Goal: Communication & Community: Answer question/provide support

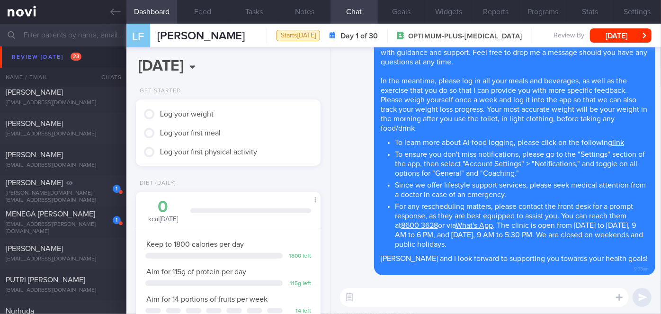
scroll to position [2882, 0]
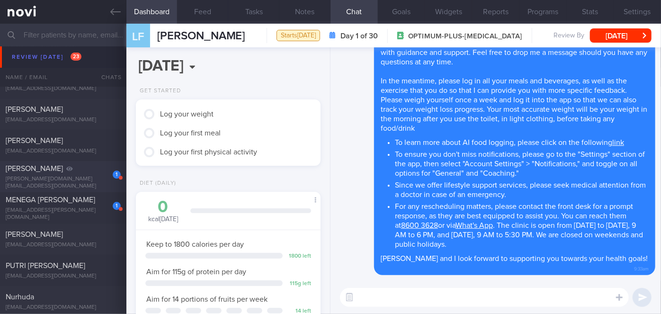
click at [80, 170] on div "[PERSON_NAME]" at bounding box center [62, 168] width 113 height 9
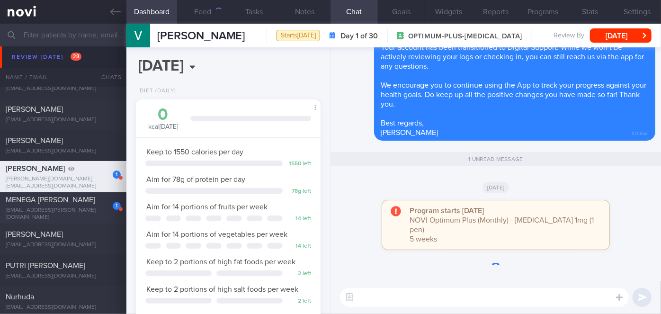
scroll to position [94, 161]
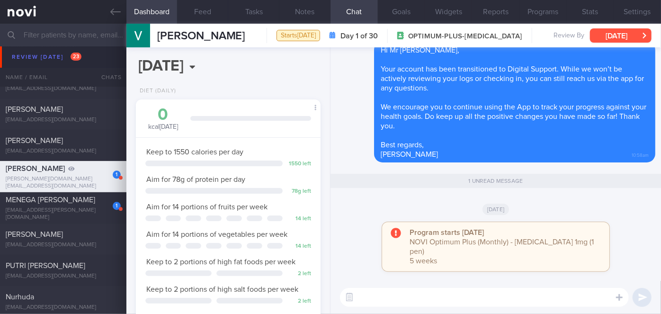
click at [615, 33] on button "[DATE]" at bounding box center [621, 35] width 62 height 14
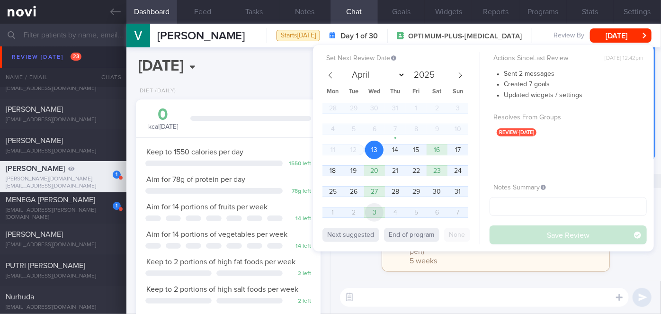
click at [377, 207] on span "3" at bounding box center [374, 212] width 18 height 18
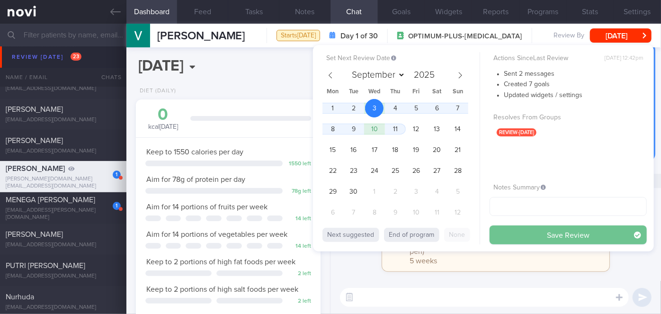
click at [542, 233] on button "Save Review" at bounding box center [567, 234] width 157 height 19
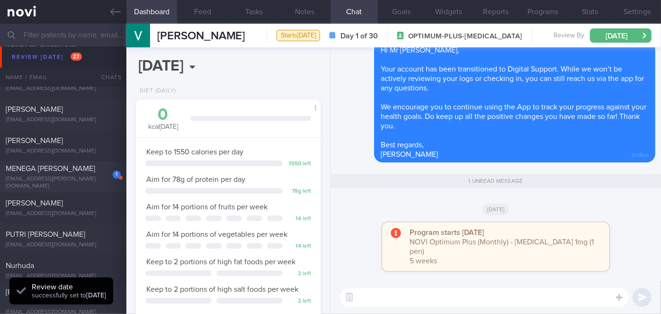
click at [103, 171] on div "1" at bounding box center [110, 171] width 21 height 15
select select "7"
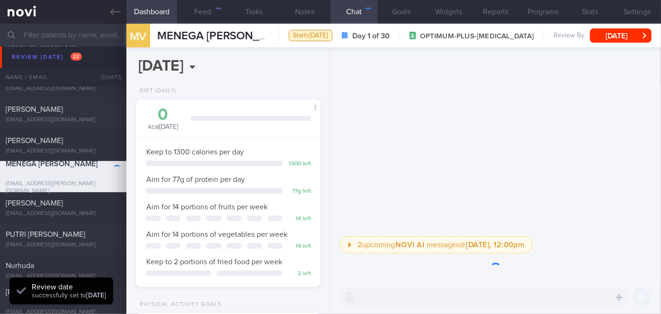
scroll to position [94, 161]
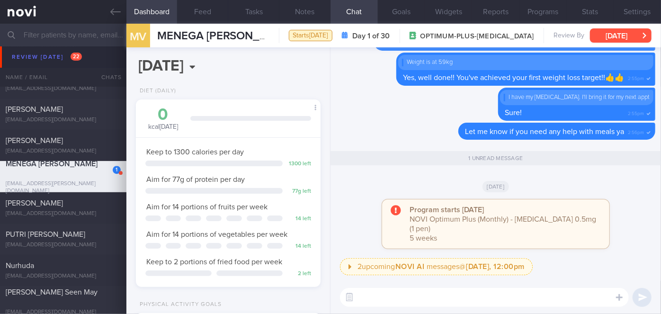
click at [629, 31] on button "[DATE]" at bounding box center [621, 35] width 62 height 14
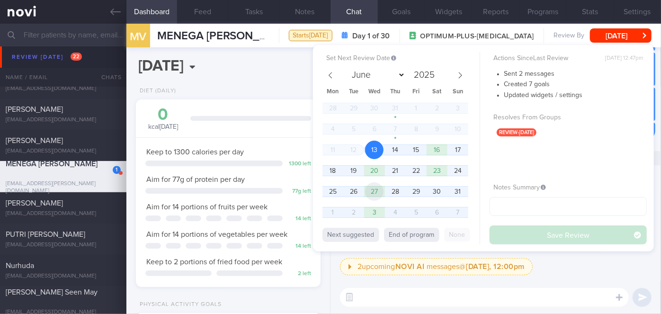
click at [373, 188] on span "27" at bounding box center [374, 191] width 18 height 18
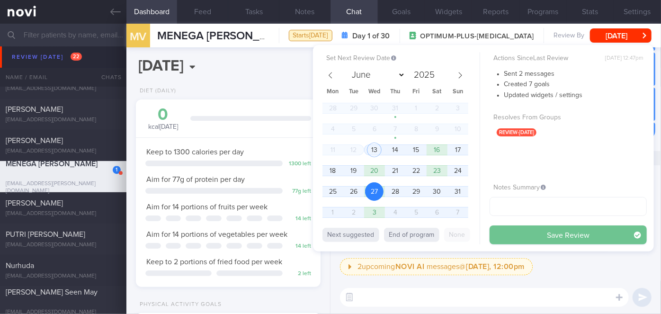
click at [558, 238] on button "Save Review" at bounding box center [567, 234] width 157 height 19
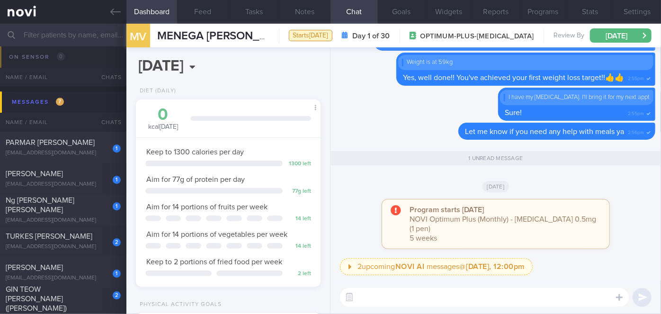
scroll to position [3184, 0]
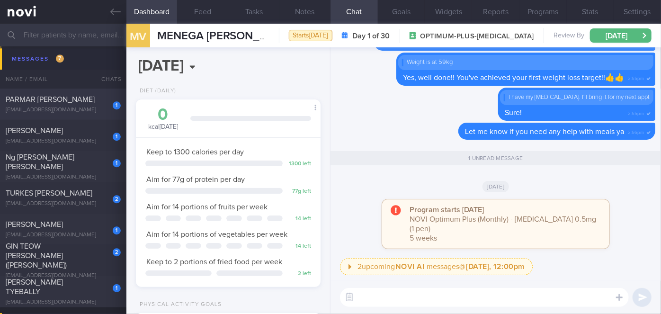
click at [95, 104] on div "PARMAR [PERSON_NAME]" at bounding box center [62, 99] width 113 height 9
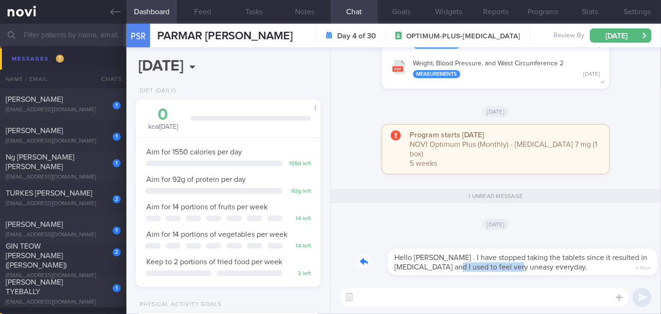
drag, startPoint x: 419, startPoint y: 273, endPoint x: 490, endPoint y: 268, distance: 71.6
click at [490, 268] on div "Hello [PERSON_NAME] . I have stopped taking the tablets since it resulted in [M…" at bounding box center [506, 256] width 298 height 38
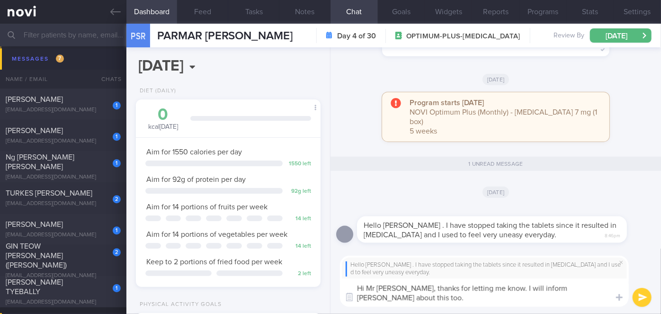
type textarea "Hi Mr [PERSON_NAME], thanks for letting me know. I will inform [PERSON_NAME] ab…"
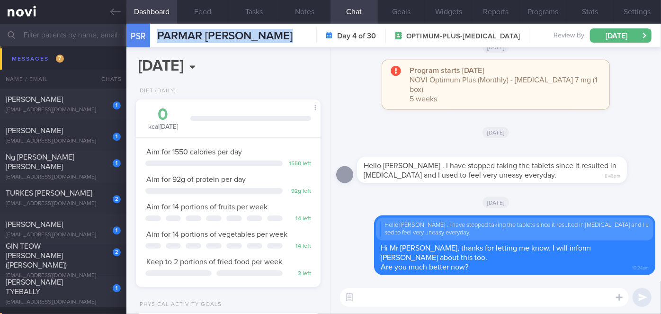
drag, startPoint x: 157, startPoint y: 33, endPoint x: 356, endPoint y: 35, distance: 199.3
click at [356, 35] on div "PSR [PERSON_NAME] [PERSON_NAME] [PERSON_NAME] [EMAIL_ADDRESS][DOMAIN_NAME] Day …" at bounding box center [393, 36] width 534 height 24
copy div "[PERSON_NAME] [PERSON_NAME] [PERSON_NAME] [EMAIL_ADDRESS][DOMAIN_NAME]"
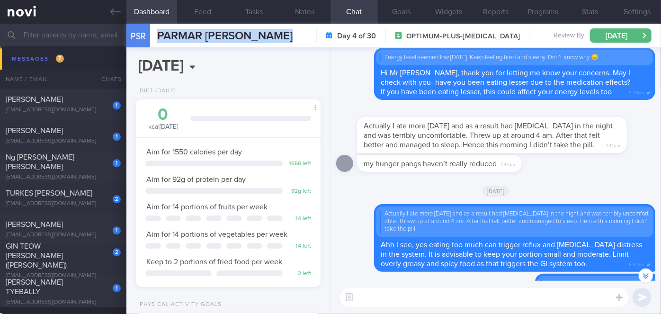
scroll to position [-517, 0]
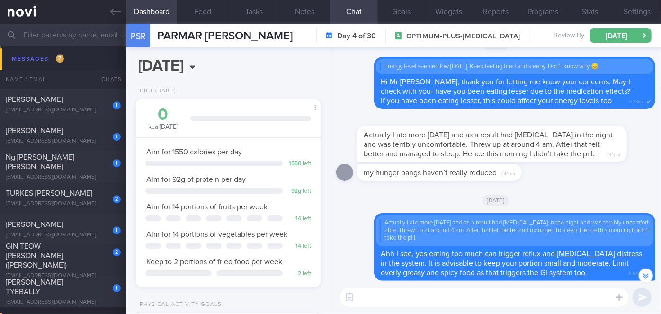
click at [443, 186] on div "my hunger pangs haven’t really reduced 7:44pm" at bounding box center [495, 175] width 319 height 23
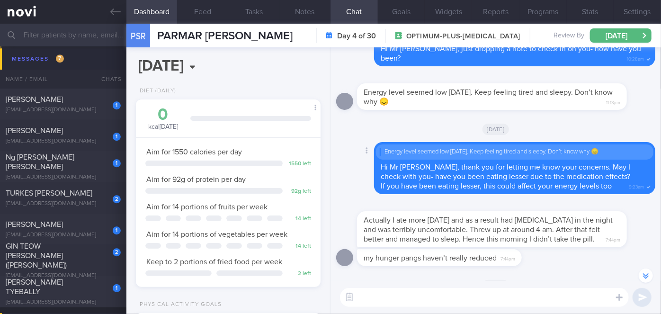
scroll to position [-430, 0]
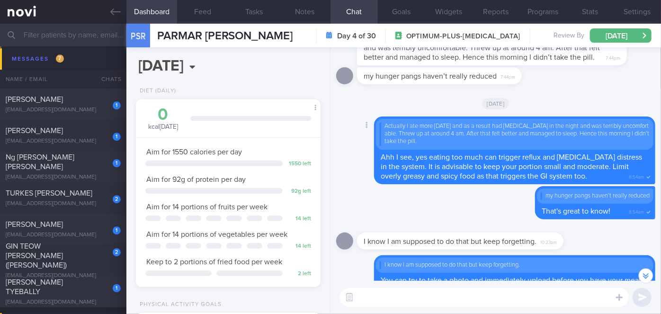
click at [424, 180] on span "Ahh I see, yes eating too much can trigger reflux and [MEDICAL_DATA] distress i…" at bounding box center [511, 166] width 261 height 27
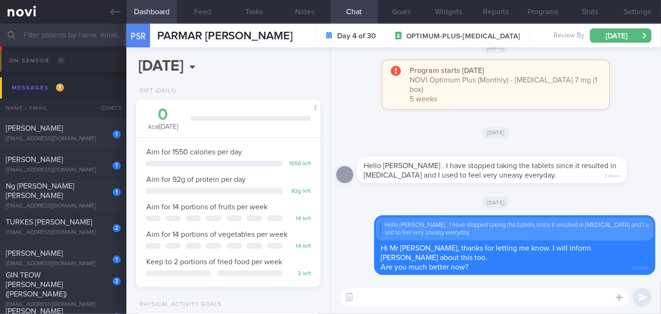
scroll to position [3141, 0]
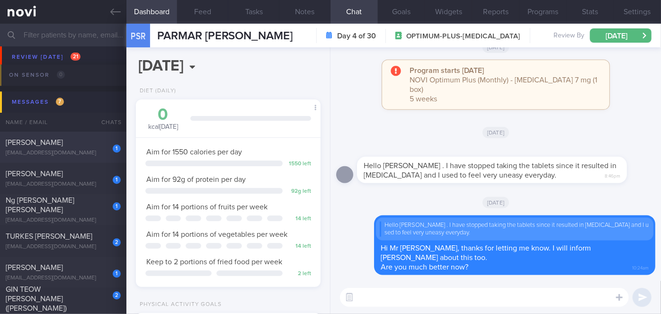
click at [87, 147] on div "[PERSON_NAME]" at bounding box center [62, 142] width 113 height 9
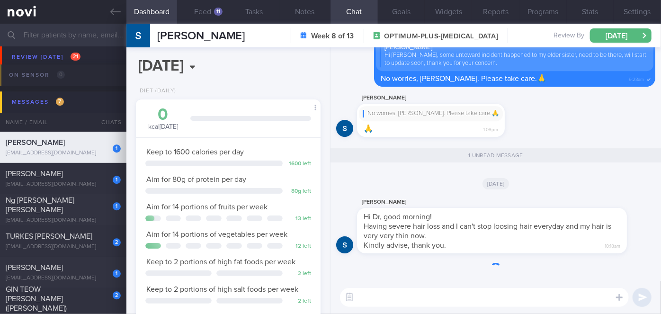
scroll to position [80, 161]
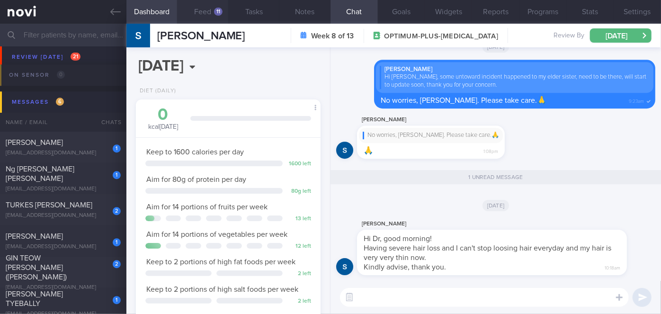
click at [204, 9] on button "Feed 11" at bounding box center [202, 12] width 51 height 24
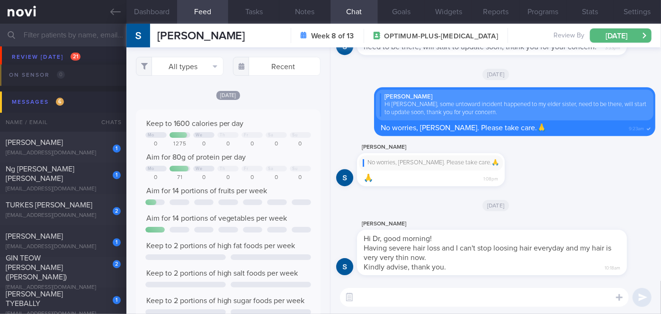
click at [453, 293] on textarea at bounding box center [484, 297] width 289 height 19
click at [382, 295] on textarea at bounding box center [484, 297] width 289 height 19
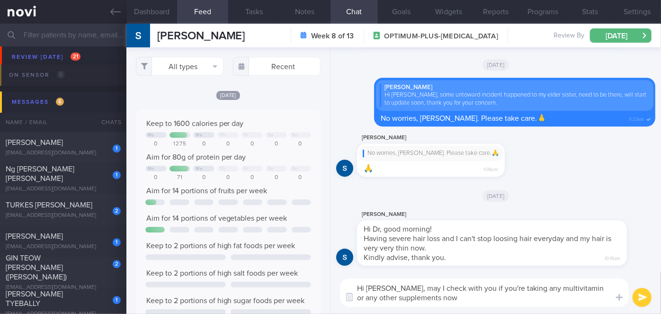
type textarea "Hi [PERSON_NAME], may I check with you if you're taking any multivitamin or any…"
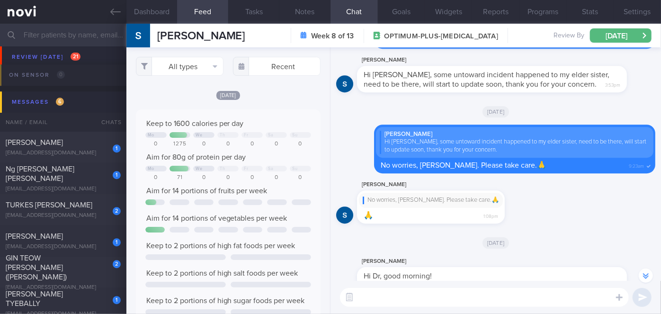
scroll to position [-172, 0]
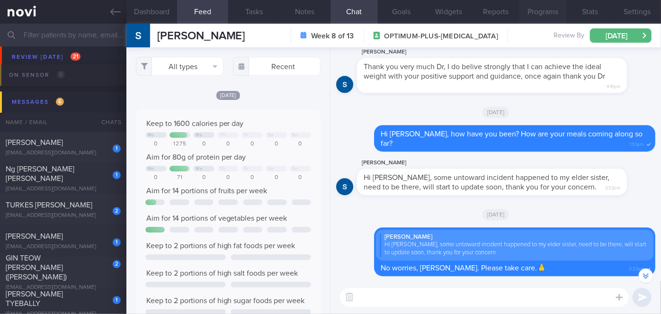
click at [547, 8] on button "Programs" at bounding box center [542, 12] width 47 height 24
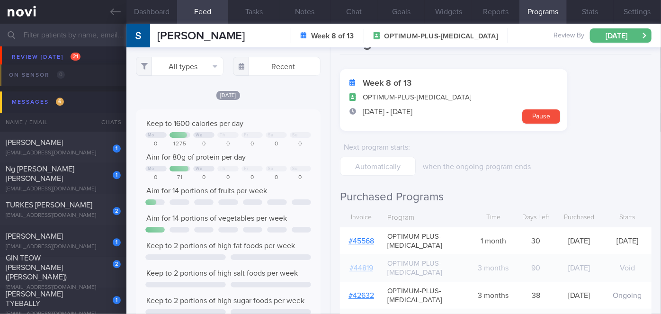
scroll to position [43, 0]
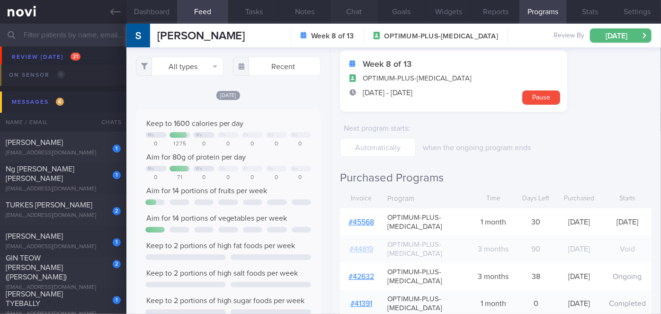
click at [356, 14] on button "Chat" at bounding box center [353, 12] width 47 height 24
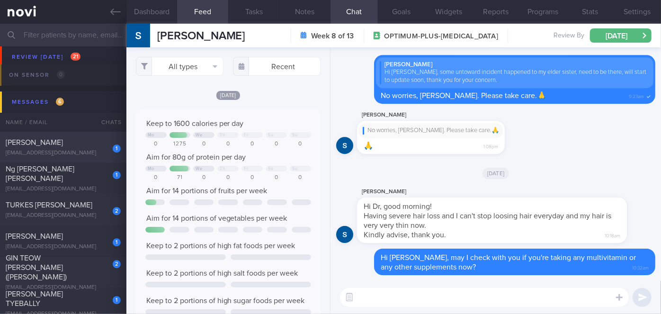
click at [89, 150] on div "[EMAIL_ADDRESS][DOMAIN_NAME]" at bounding box center [63, 153] width 115 height 7
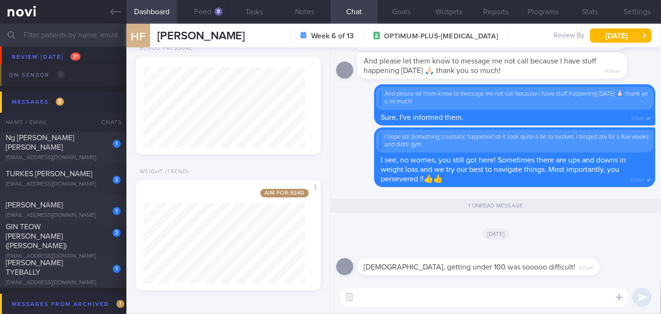
scroll to position [415, 0]
drag, startPoint x: 409, startPoint y: 274, endPoint x: 468, endPoint y: 273, distance: 59.2
click at [468, 273] on div "[DEMOGRAPHIC_DATA], getting under 100 was sooooo difficult! 5:17pm" at bounding box center [492, 261] width 271 height 28
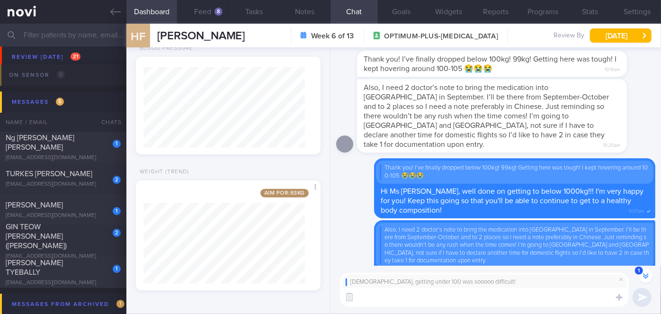
scroll to position [0, 0]
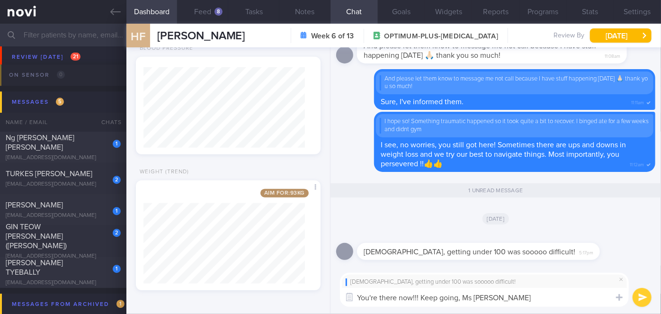
type textarea "You're there now!!! Keep going, Ms [PERSON_NAME]!"
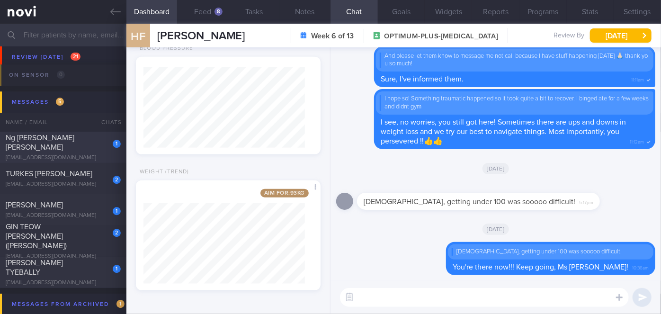
click at [115, 148] on div "1" at bounding box center [117, 144] width 8 height 8
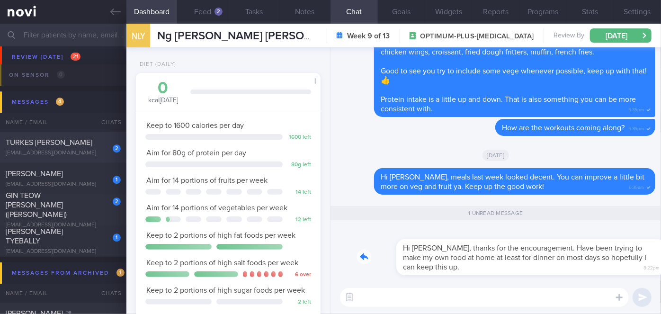
drag, startPoint x: 394, startPoint y: 271, endPoint x: 476, endPoint y: 267, distance: 81.9
click at [476, 267] on div "Hi [PERSON_NAME], thanks for the encouragement. Have been trying to make my own…" at bounding box center [506, 251] width 298 height 47
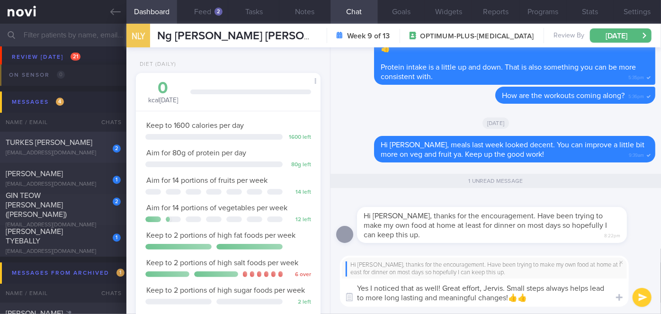
type textarea "Yes I noticed that as well! Great effort, Jervis. Small steps always helps lead…"
click at [641, 297] on button "submit" at bounding box center [641, 297] width 19 height 19
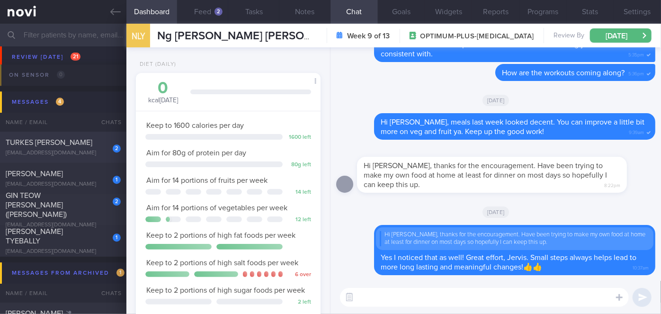
click at [90, 142] on div "TURKES [PERSON_NAME]" at bounding box center [62, 142] width 113 height 9
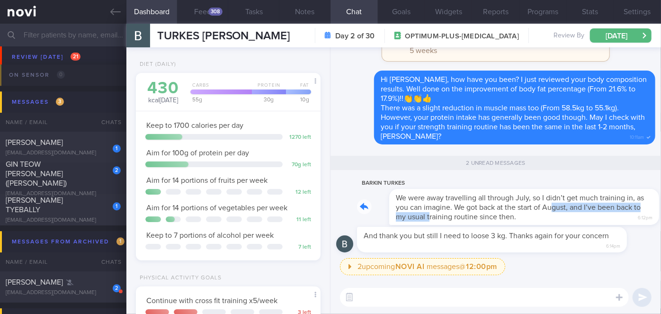
drag, startPoint x: 443, startPoint y: 218, endPoint x: 519, endPoint y: 210, distance: 76.1
click at [519, 210] on div "BARKIN TURKES We were away travelling all through July, so I didn’t get much tr…" at bounding box center [506, 200] width 298 height 47
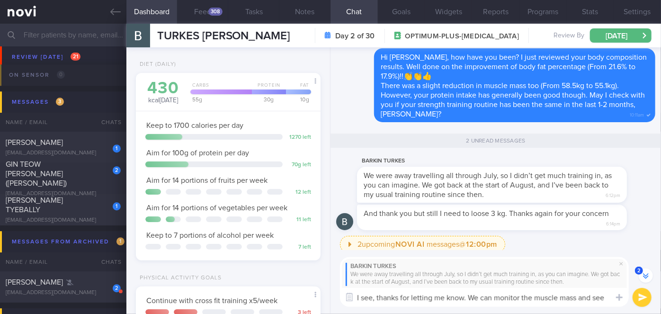
scroll to position [-18, 0]
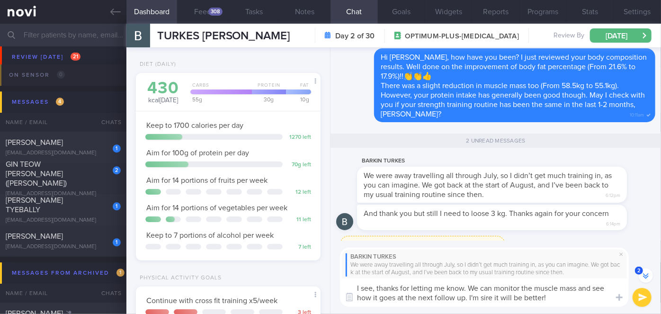
type textarea "I see, thanks for letting me know. We can monitor the muscle mass and see how i…"
click at [641, 294] on button "submit" at bounding box center [641, 297] width 19 height 19
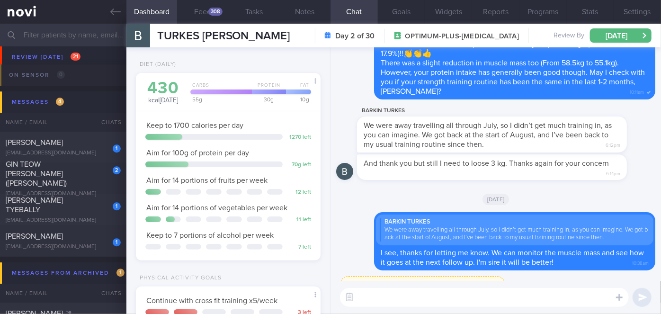
scroll to position [0, 0]
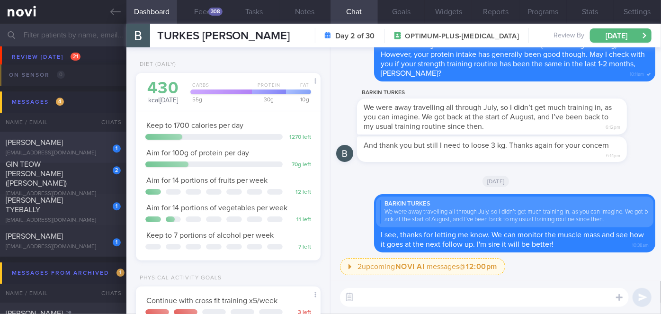
click at [74, 139] on div "[PERSON_NAME]" at bounding box center [62, 142] width 113 height 9
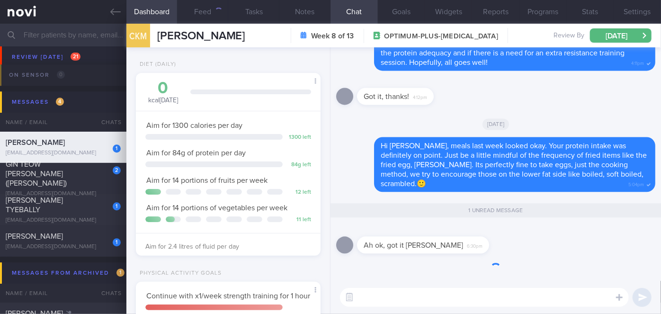
scroll to position [94, 161]
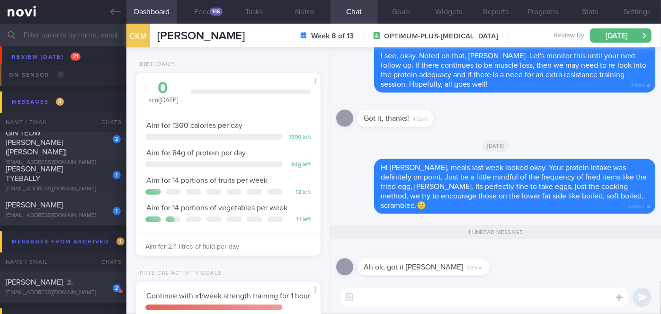
click at [384, 305] on textarea at bounding box center [484, 297] width 289 height 19
type textarea "👍👍"
click at [644, 295] on button "submit" at bounding box center [641, 297] width 19 height 19
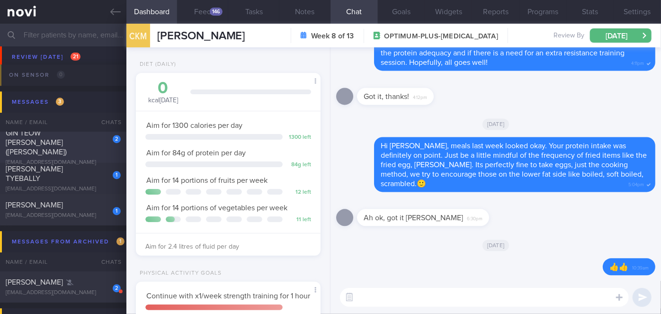
click at [90, 145] on div "GIN TEOW [PERSON_NAME] ([PERSON_NAME])" at bounding box center [62, 142] width 113 height 28
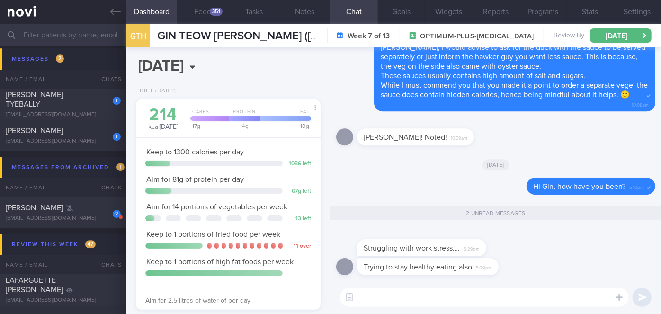
scroll to position [3098, 0]
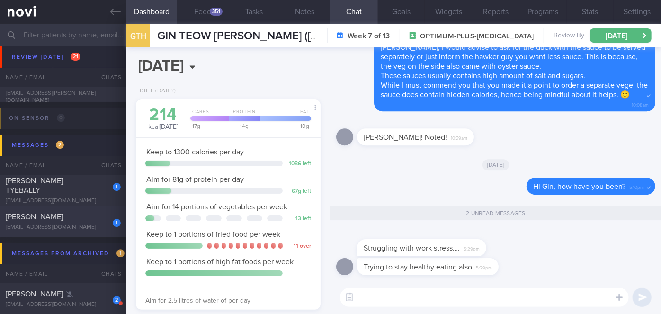
click at [107, 221] on div "1" at bounding box center [110, 219] width 21 height 15
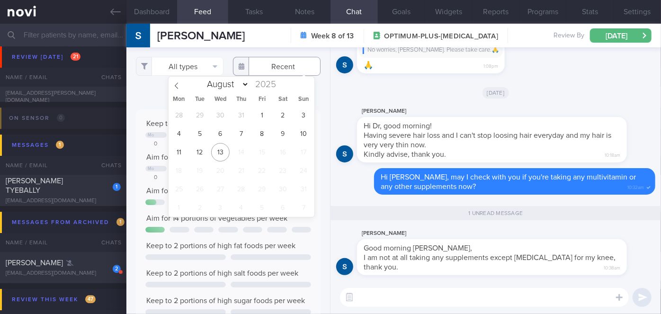
click at [273, 68] on input "text" at bounding box center [277, 66] width 88 height 19
click at [218, 132] on span "6" at bounding box center [220, 133] width 18 height 18
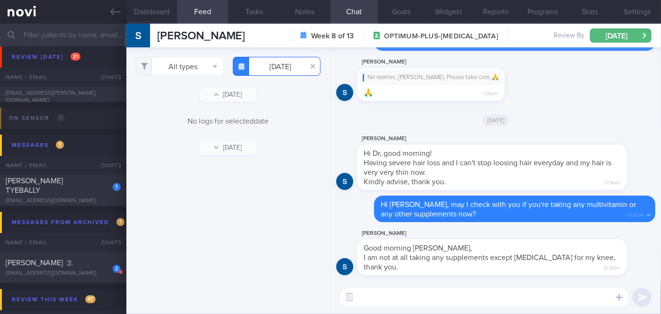
click at [285, 69] on input "[DATE]" at bounding box center [277, 66] width 88 height 19
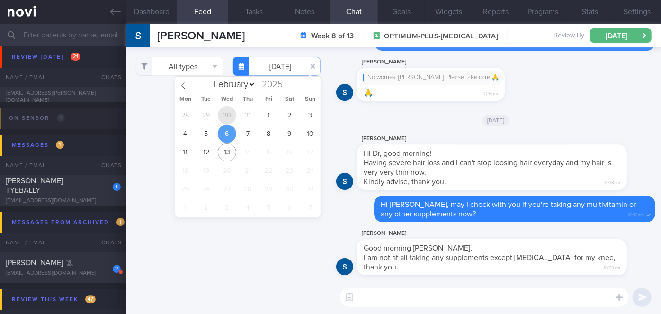
click at [227, 118] on span "30" at bounding box center [227, 115] width 18 height 18
type input "[DATE]"
select select "6"
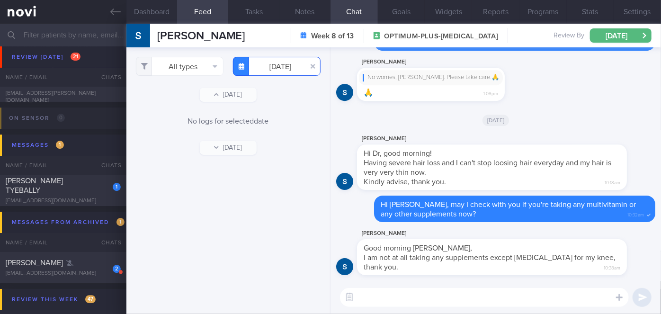
click at [275, 72] on input "[DATE]" at bounding box center [277, 66] width 88 height 19
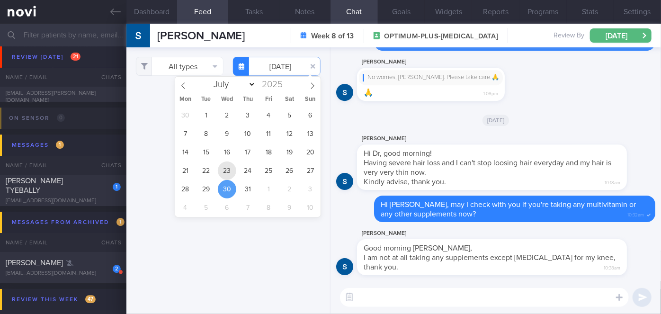
click at [224, 175] on span "23" at bounding box center [227, 170] width 18 height 18
type input "[DATE]"
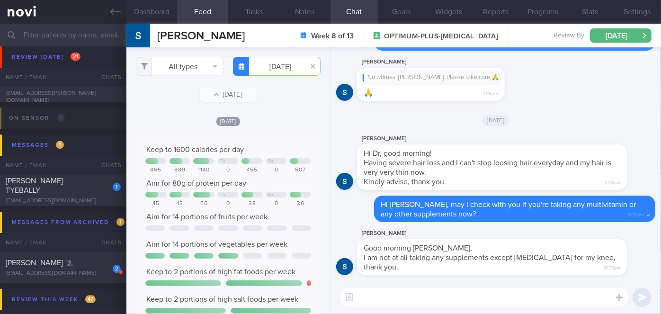
click at [559, 121] on div "[DATE]" at bounding box center [495, 119] width 319 height 27
click at [96, 190] on div "[PERSON_NAME] TYEBALLY" at bounding box center [62, 185] width 113 height 19
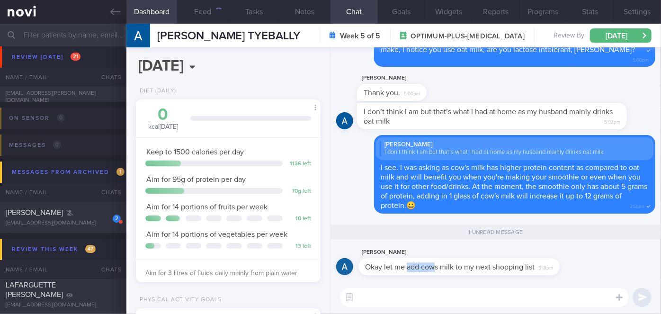
drag, startPoint x: 407, startPoint y: 274, endPoint x: 434, endPoint y: 274, distance: 27.0
click at [434, 274] on div "[PERSON_NAME] Okay let me add cows milk to my next shopping list 5:18pm" at bounding box center [472, 261] width 230 height 28
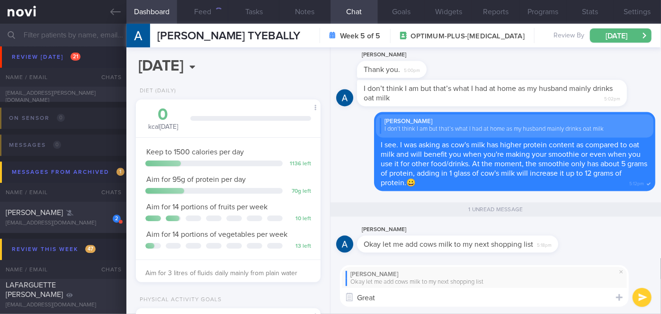
type textarea "Great!"
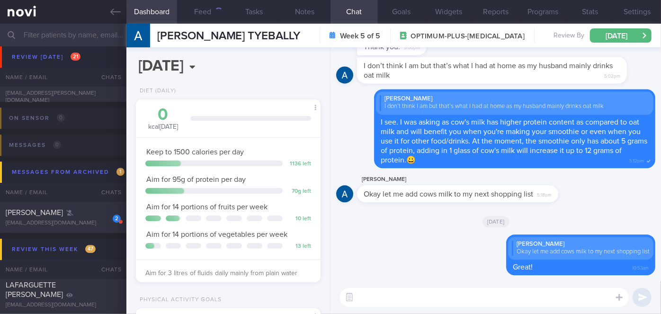
click at [405, 291] on textarea at bounding box center [484, 297] width 289 height 19
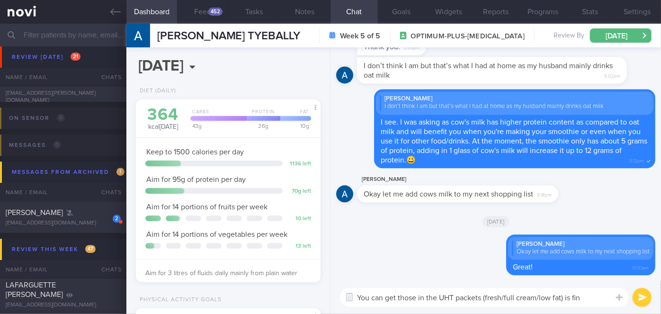
type textarea "You can get those in the UHT packets (fresh/full cream/low fat) is fine"
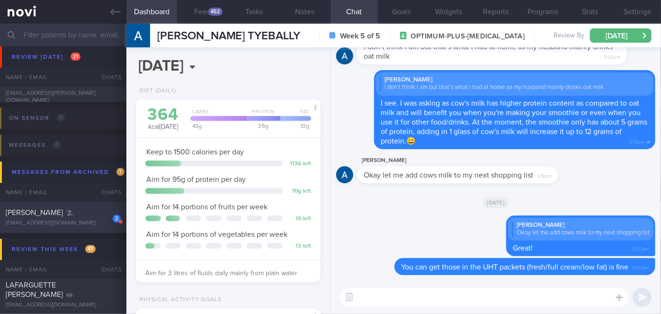
click at [100, 221] on div "2" at bounding box center [110, 215] width 21 height 15
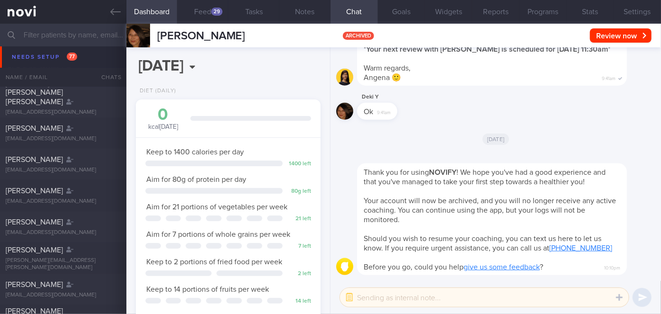
scroll to position [2034, 0]
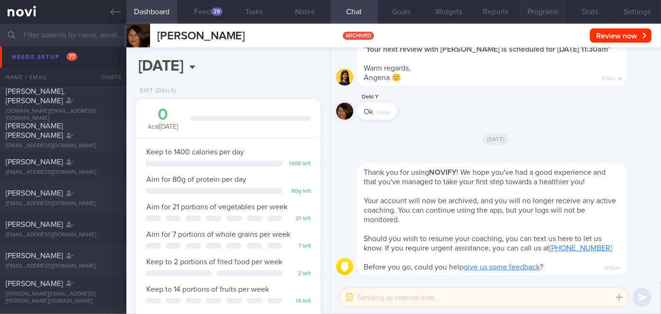
click at [550, 11] on button "Programs" at bounding box center [542, 12] width 47 height 24
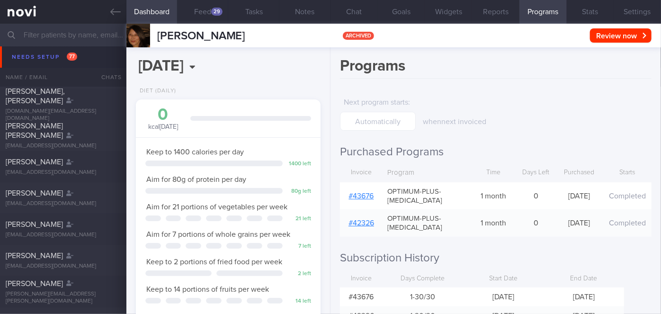
scroll to position [37, 0]
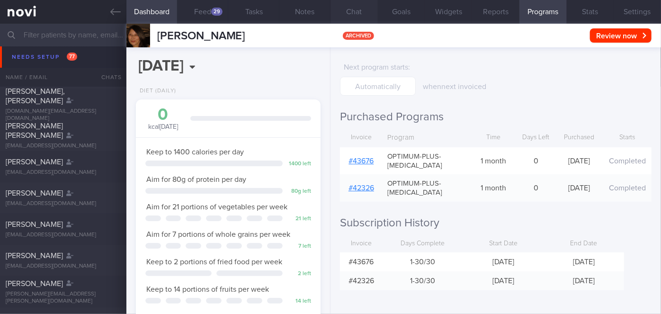
click at [356, 11] on button "Chat" at bounding box center [353, 12] width 47 height 24
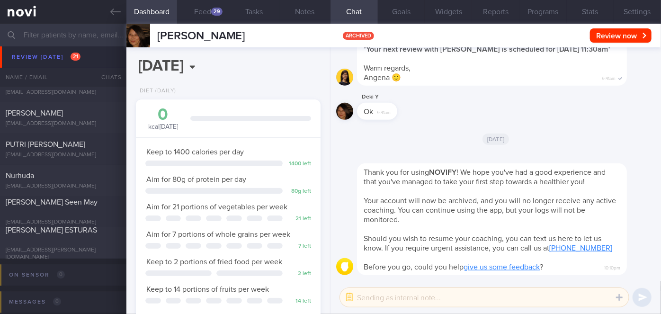
scroll to position [2938, 0]
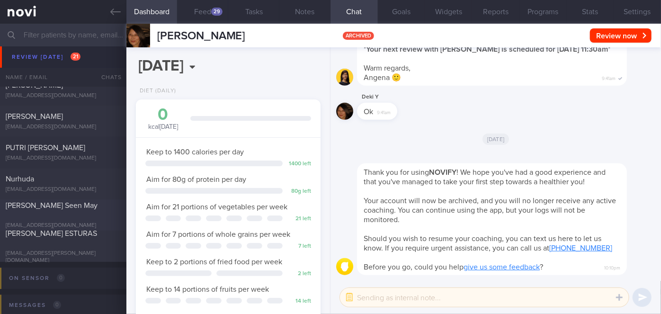
click at [68, 211] on div "[PERSON_NAME] Seen May" at bounding box center [62, 210] width 113 height 19
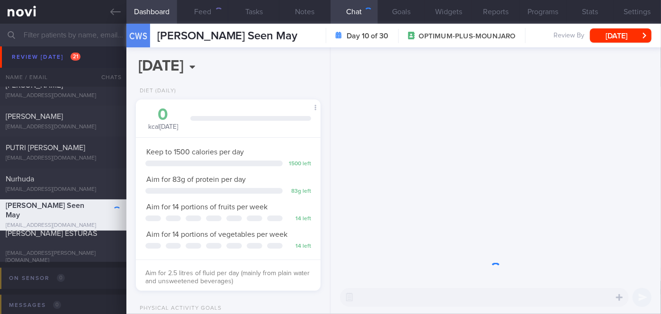
scroll to position [94, 161]
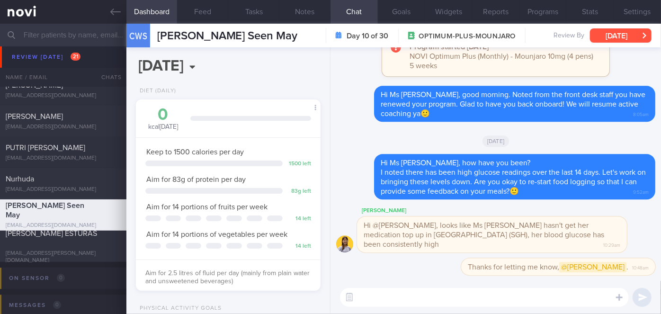
click at [613, 32] on button "[DATE]" at bounding box center [621, 35] width 62 height 14
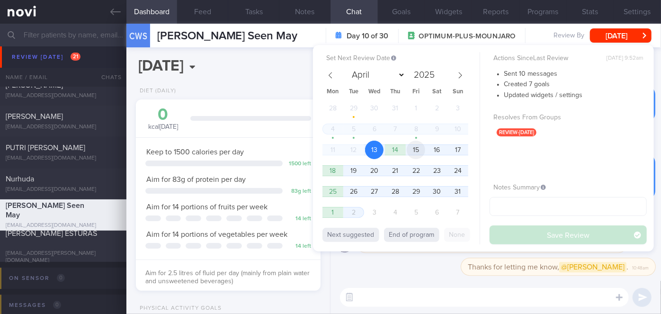
click at [415, 146] on span "15" at bounding box center [416, 150] width 18 height 18
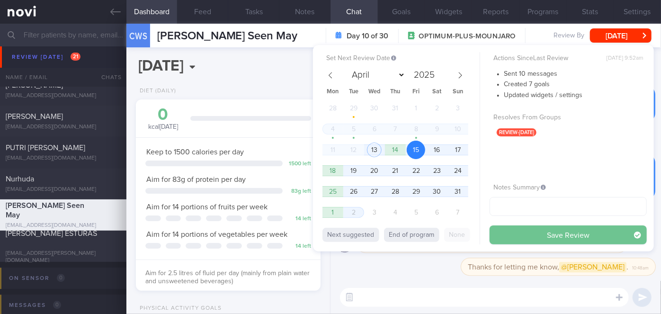
click at [541, 234] on button "Save Review" at bounding box center [567, 234] width 157 height 19
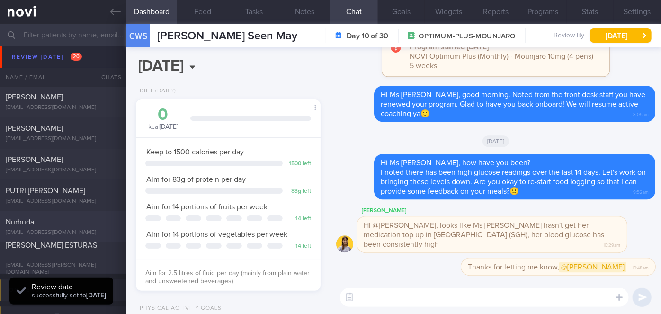
scroll to position [2851, 0]
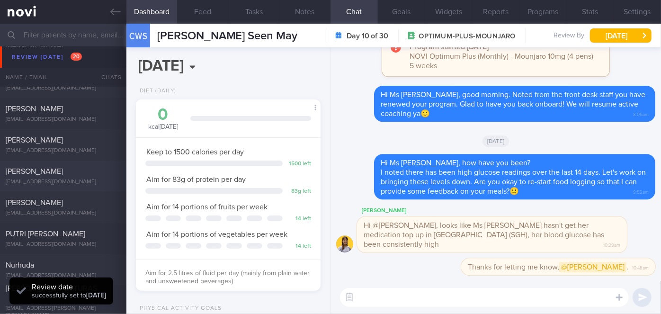
click at [69, 173] on div "[PERSON_NAME]" at bounding box center [62, 171] width 113 height 9
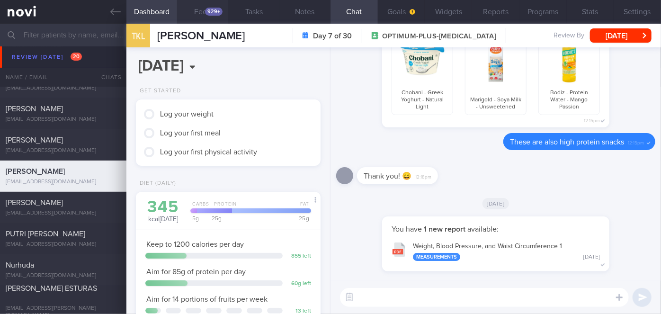
click at [208, 10] on div "929+" at bounding box center [214, 12] width 18 height 8
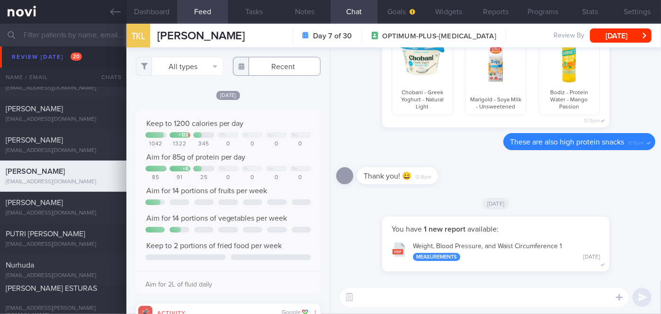
click at [288, 62] on input "text" at bounding box center [277, 66] width 88 height 19
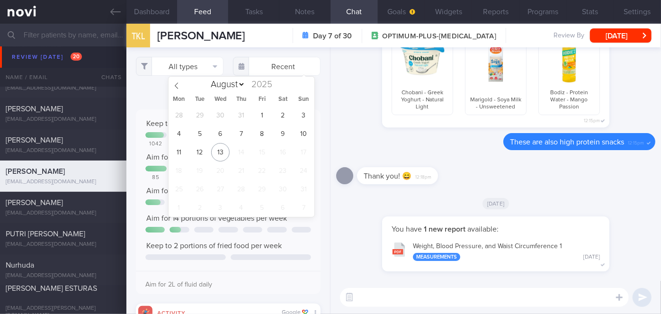
click at [357, 104] on div "[PERSON_NAME] shared 3 food suggestion(s). Chobani - Greek Yoghurt - Natural Li…" at bounding box center [495, 67] width 319 height 132
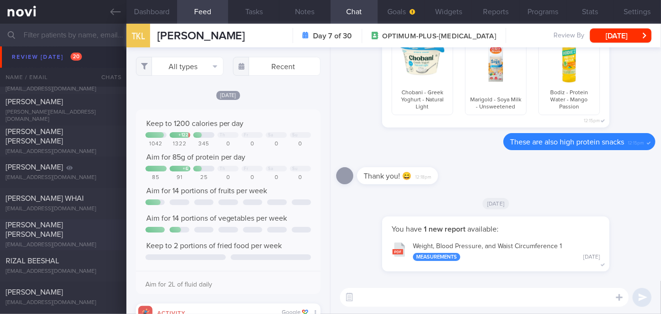
click at [78, 235] on div "[PERSON_NAME] [PERSON_NAME] [EMAIL_ADDRESS][DOMAIN_NAME]" at bounding box center [63, 235] width 126 height 28
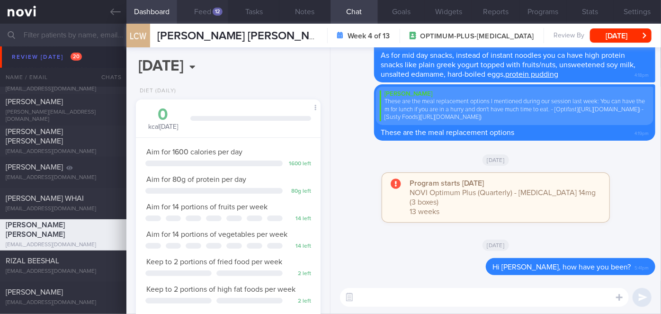
click at [213, 18] on button "Feed 12" at bounding box center [202, 12] width 51 height 24
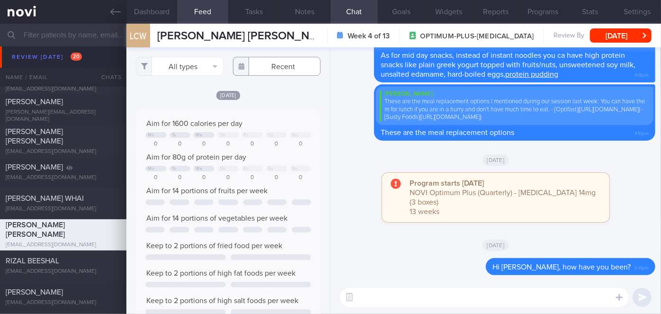
click at [274, 70] on input "text" at bounding box center [277, 66] width 88 height 19
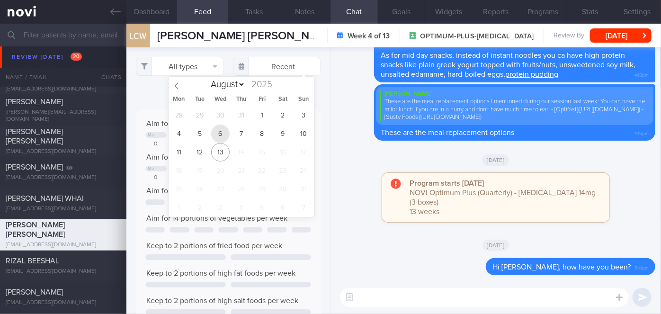
click at [222, 134] on span "6" at bounding box center [220, 133] width 18 height 18
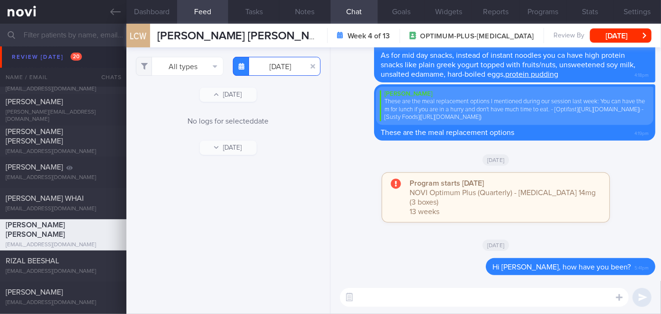
click at [259, 67] on input "[DATE]" at bounding box center [277, 66] width 88 height 19
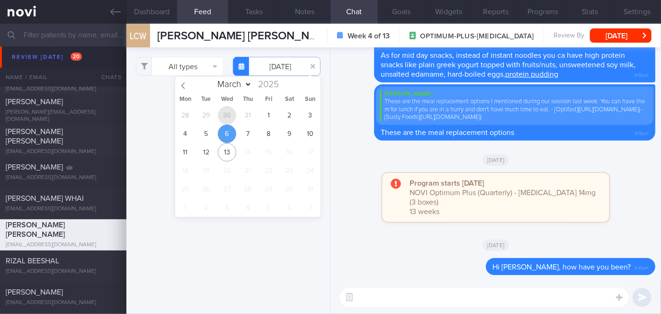
click at [227, 117] on span "30" at bounding box center [227, 115] width 18 height 18
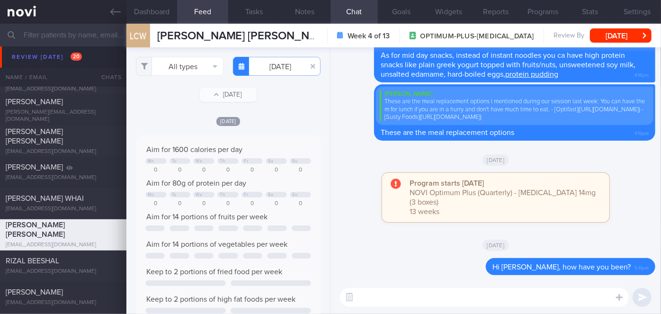
click at [357, 161] on div "[DATE]" at bounding box center [495, 159] width 319 height 27
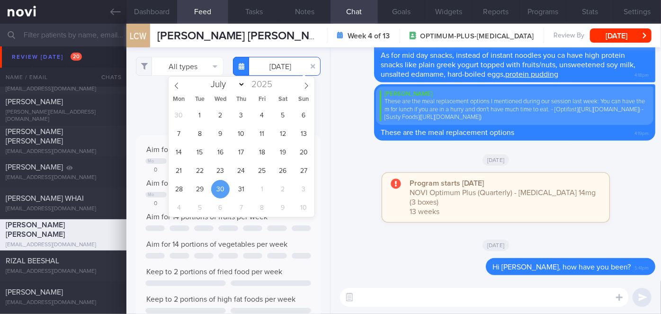
click at [274, 63] on input "[DATE]" at bounding box center [277, 66] width 88 height 19
click at [224, 167] on span "23" at bounding box center [220, 170] width 18 height 18
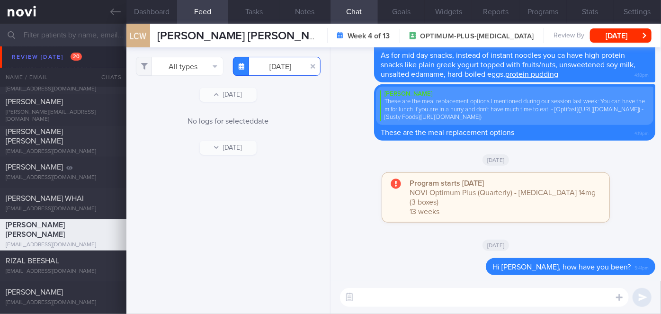
click at [269, 65] on input "[DATE]" at bounding box center [277, 66] width 88 height 19
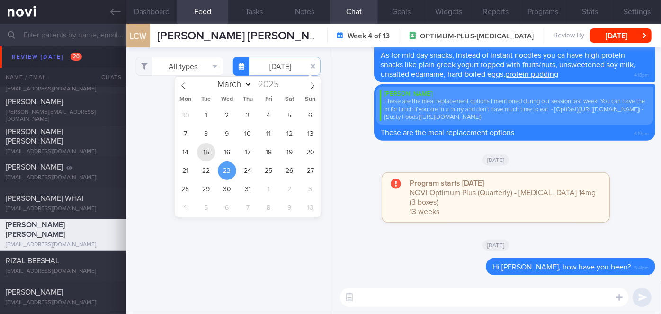
click at [209, 151] on span "15" at bounding box center [206, 152] width 18 height 18
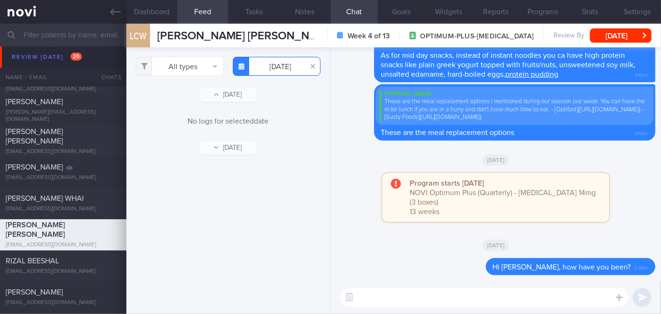
click at [281, 71] on input "[DATE]" at bounding box center [277, 66] width 88 height 19
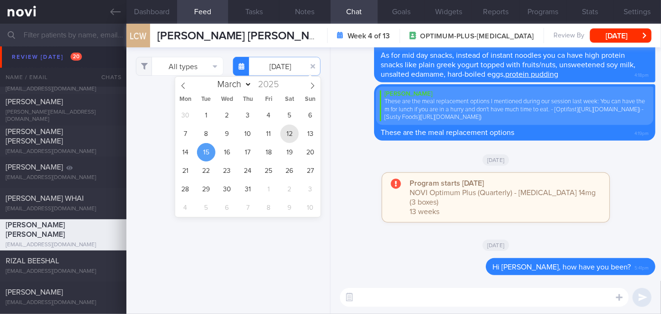
click at [289, 135] on span "12" at bounding box center [289, 133] width 18 height 18
type input "[DATE]"
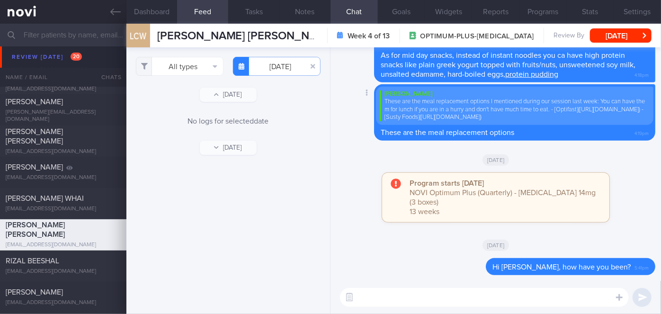
click at [347, 135] on div "Delete [PERSON_NAME] These are the meal replacement options I mentioned during …" at bounding box center [495, 112] width 319 height 56
click at [432, 296] on textarea at bounding box center [484, 297] width 289 height 19
type textarea "Hi [PERSON_NAME], how have you been keeping?"
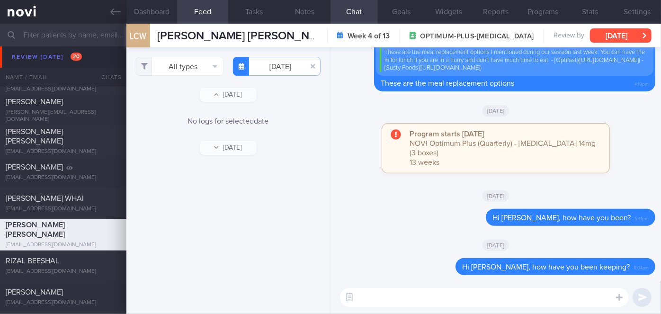
drag, startPoint x: 623, startPoint y: 37, endPoint x: 618, endPoint y: 35, distance: 5.3
click at [620, 35] on button "[DATE]" at bounding box center [621, 35] width 62 height 14
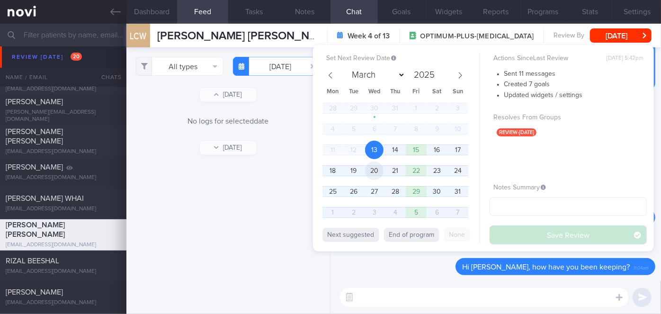
click at [373, 174] on span "20" at bounding box center [374, 170] width 18 height 18
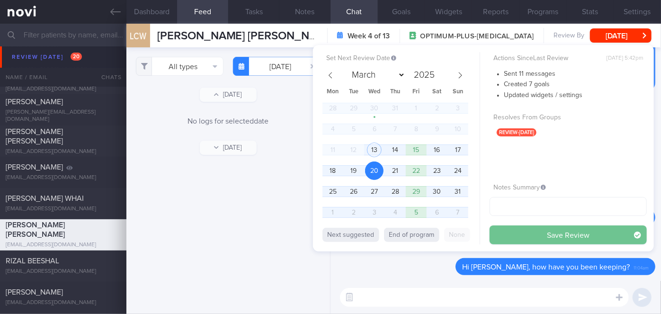
click at [540, 232] on button "Save Review" at bounding box center [567, 234] width 157 height 19
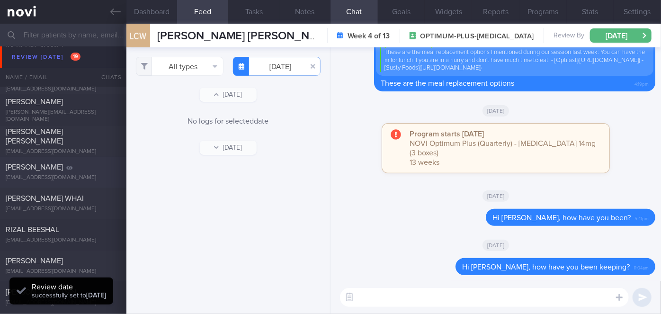
click at [89, 163] on div "[PERSON_NAME]" at bounding box center [62, 167] width 113 height 9
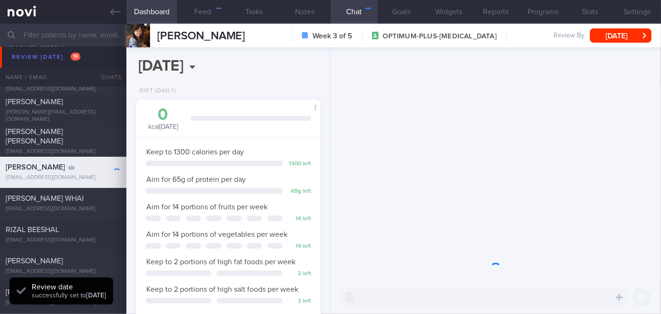
scroll to position [94, 161]
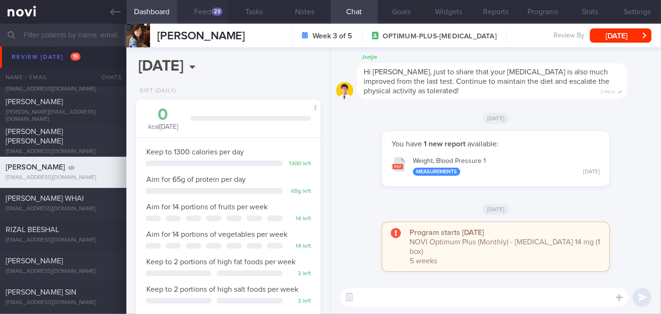
click at [212, 10] on div "23" at bounding box center [217, 12] width 11 height 8
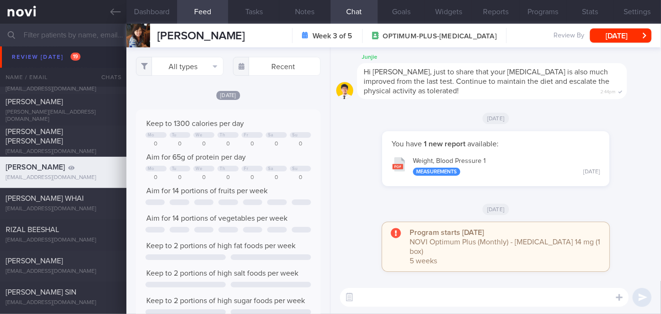
scroll to position [41, 166]
click at [606, 34] on button "[DATE]" at bounding box center [621, 35] width 62 height 14
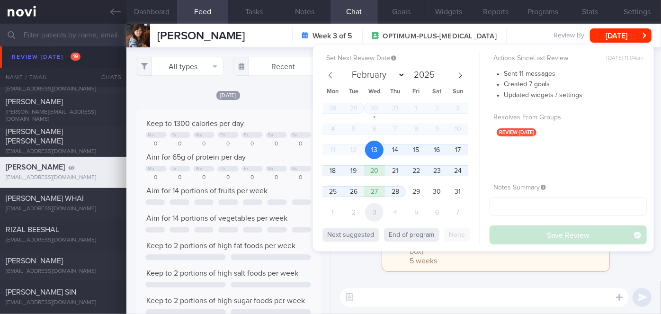
click at [371, 214] on span "3" at bounding box center [374, 212] width 18 height 18
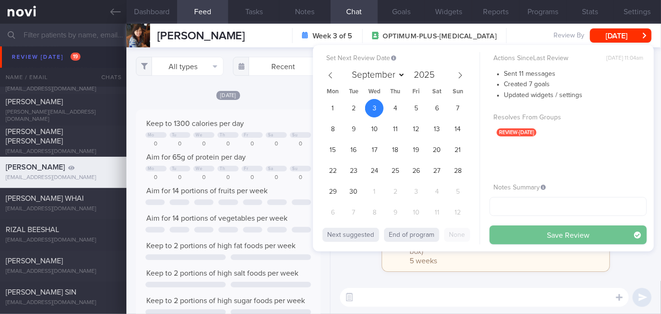
click at [530, 227] on button "Save Review" at bounding box center [567, 234] width 157 height 19
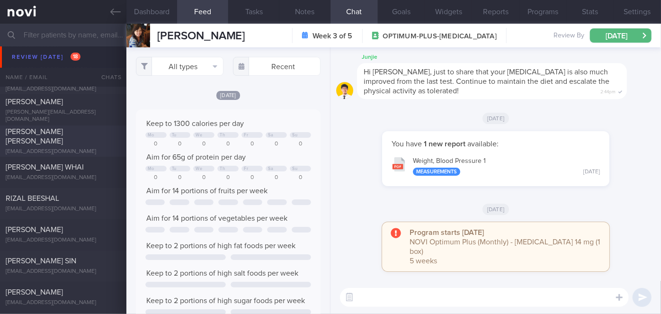
click at [62, 142] on div "[PERSON_NAME] [PERSON_NAME] [EMAIL_ADDRESS][DOMAIN_NAME]" at bounding box center [63, 141] width 126 height 28
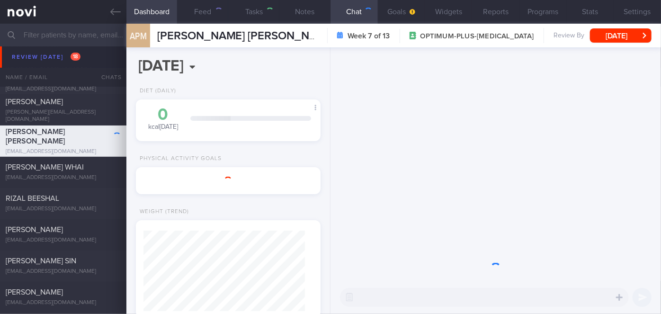
select select "7"
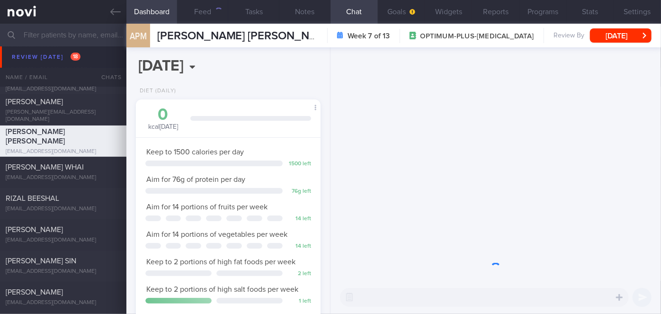
scroll to position [94, 161]
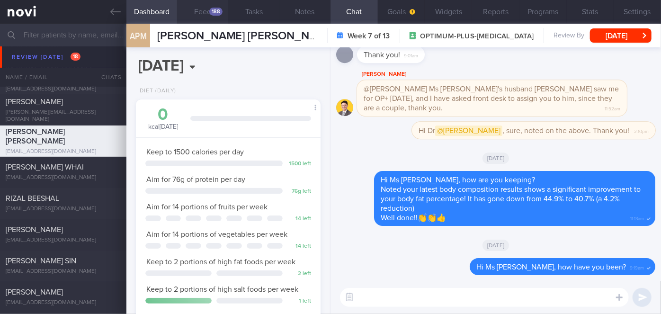
click at [221, 13] on div "188" at bounding box center [215, 12] width 13 height 8
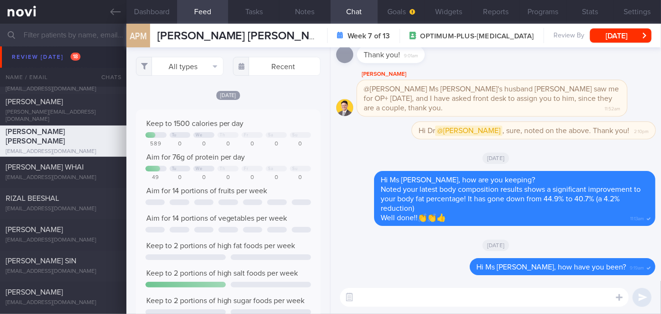
scroll to position [473233, 473108]
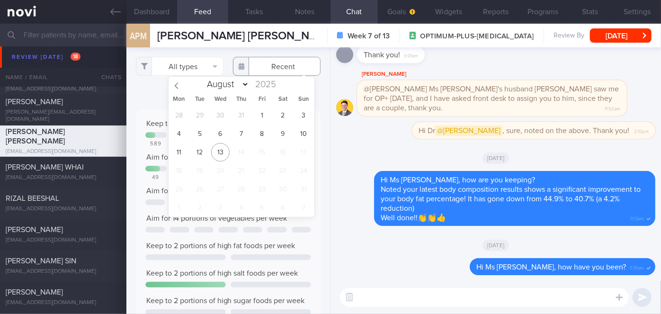
click at [264, 65] on input "text" at bounding box center [277, 66] width 88 height 19
click at [207, 135] on span "5" at bounding box center [199, 133] width 18 height 18
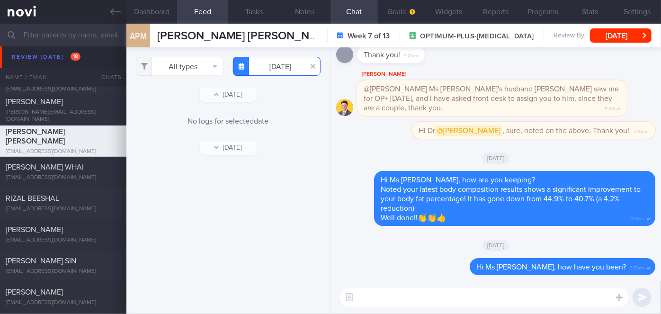
click at [267, 72] on input "[DATE]" at bounding box center [277, 66] width 88 height 19
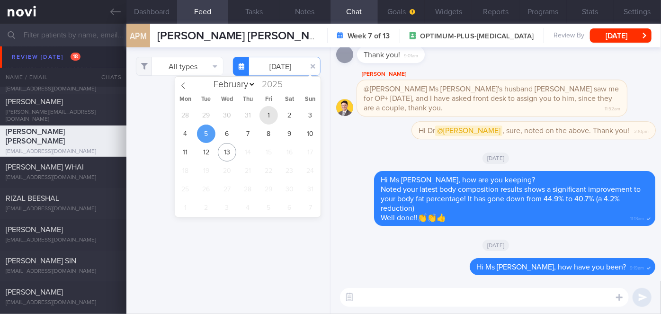
click at [259, 118] on span "1" at bounding box center [268, 115] width 18 height 18
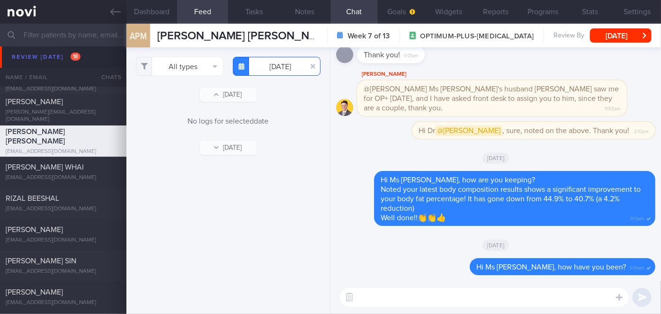
click at [267, 68] on input "[DATE]" at bounding box center [277, 66] width 88 height 19
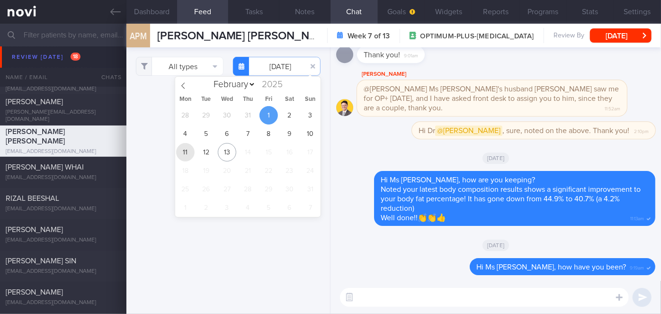
click at [182, 152] on span "11" at bounding box center [185, 152] width 18 height 18
type input "[DATE]"
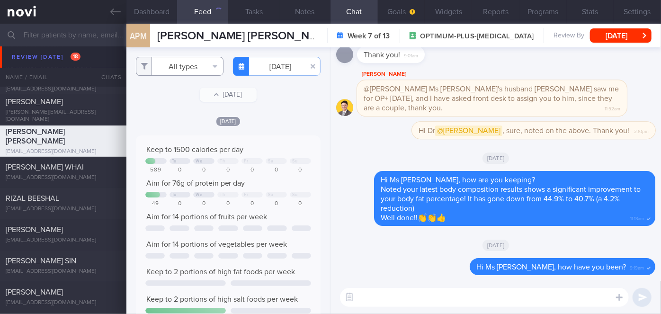
click at [192, 71] on button "All types" at bounding box center [180, 66] width 88 height 19
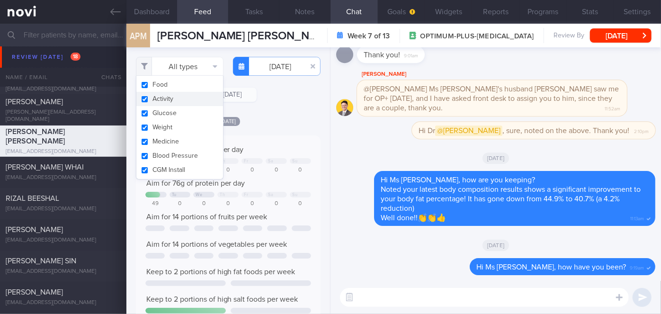
click at [173, 94] on button "Activity" at bounding box center [179, 99] width 87 height 14
checkbox input "false"
click at [280, 108] on div "Filtering type... Food Activity Glucose Weight Medicine Blood Pressure [MEDICAL…" at bounding box center [228, 180] width 204 height 266
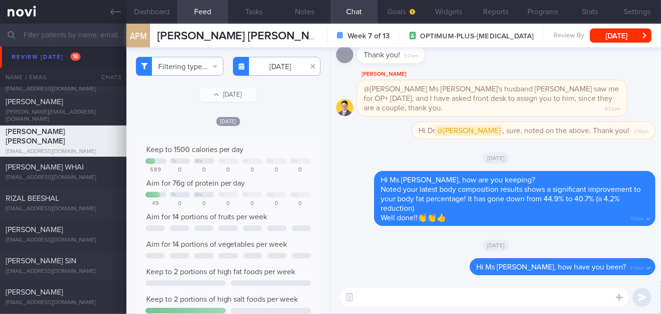
click at [386, 295] on textarea at bounding box center [484, 297] width 289 height 19
type textarea "Decent meals [DATE], Ms [PERSON_NAME]"
click at [639, 294] on button "submit" at bounding box center [641, 297] width 19 height 19
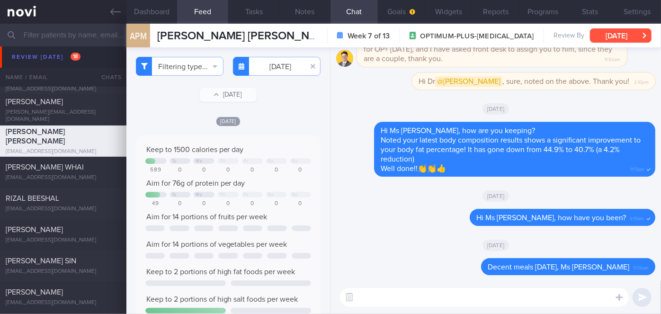
click at [617, 39] on button "[DATE]" at bounding box center [621, 35] width 62 height 14
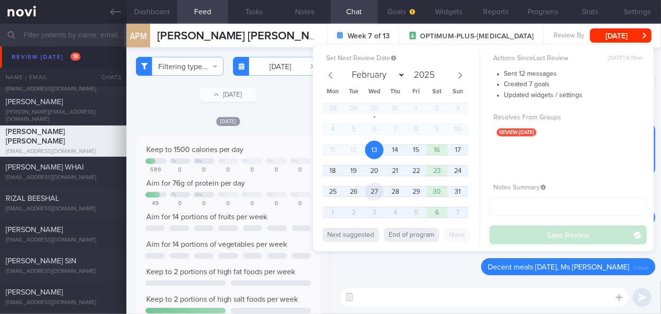
click at [375, 191] on span "27" at bounding box center [374, 191] width 18 height 18
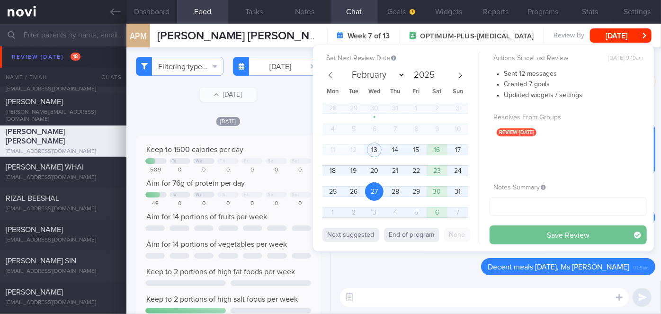
click at [527, 228] on button "Save Review" at bounding box center [567, 234] width 157 height 19
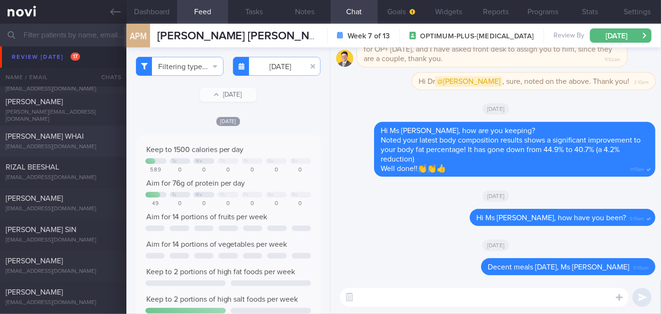
click at [18, 136] on span "[PERSON_NAME] WHAI" at bounding box center [45, 137] width 78 height 8
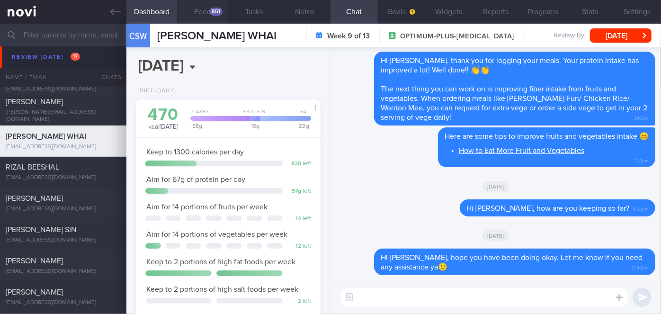
click at [215, 10] on div "851" at bounding box center [215, 12] width 13 height 8
select select "7"
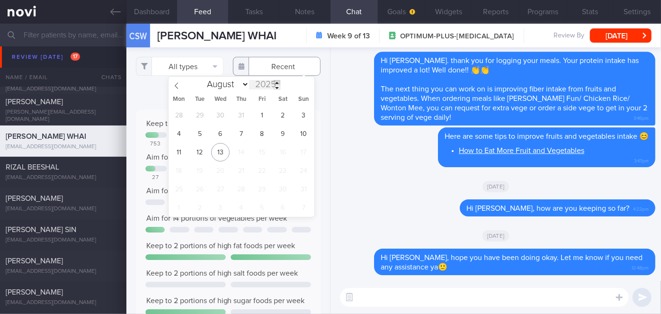
click at [280, 71] on input "text" at bounding box center [277, 66] width 88 height 19
click at [174, 133] on span "4" at bounding box center [178, 133] width 18 height 18
type input "[DATE]"
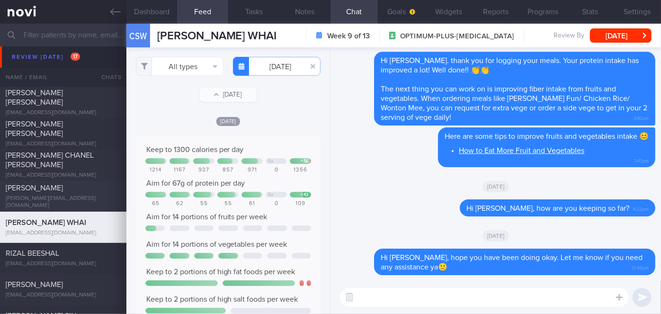
click at [80, 193] on div "[PERSON_NAME]" at bounding box center [62, 187] width 113 height 9
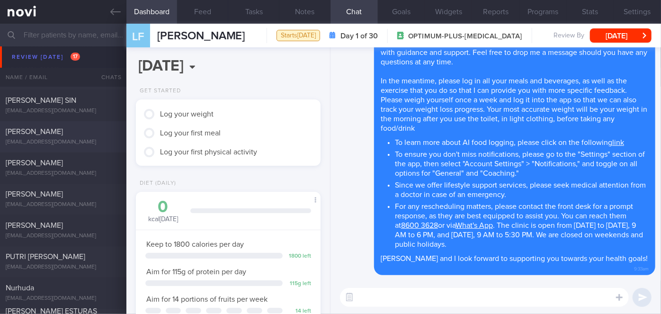
click at [86, 133] on div "[PERSON_NAME]" at bounding box center [62, 131] width 113 height 9
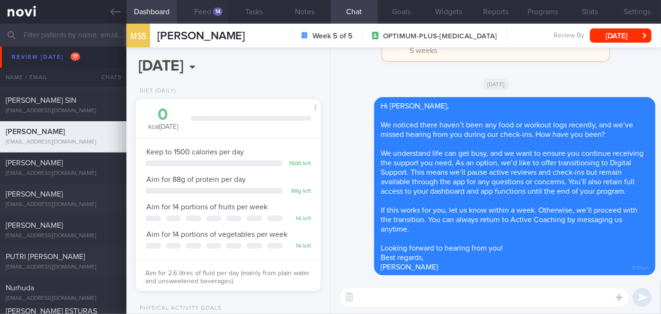
click at [219, 9] on div "14" at bounding box center [217, 12] width 9 height 8
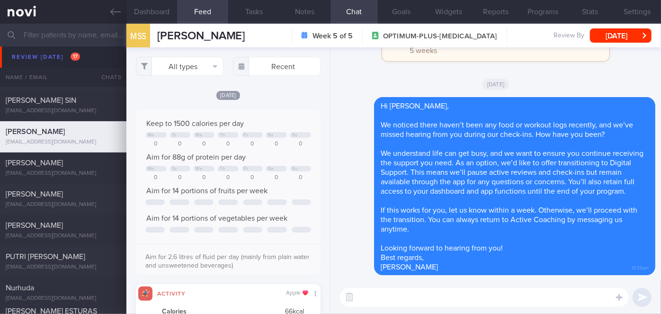
click at [424, 292] on textarea at bounding box center [484, 297] width 289 height 19
paste textarea "Hi [Patient's Name], Your account has been transitioned to Digital Support. Whi…"
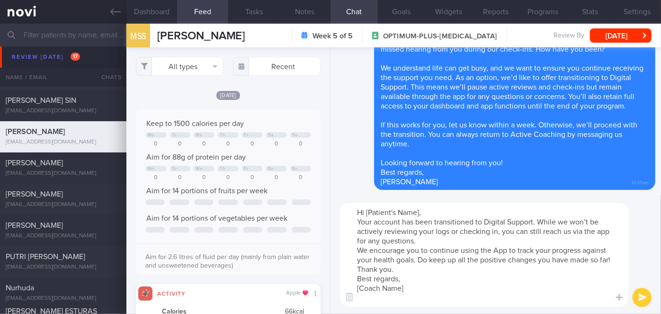
drag, startPoint x: 422, startPoint y: 212, endPoint x: 363, endPoint y: 213, distance: 58.7
click at [363, 213] on textarea "Hi [Patient's Name], Your account has been transitioned to Digital Support. Whi…" at bounding box center [484, 255] width 289 height 104
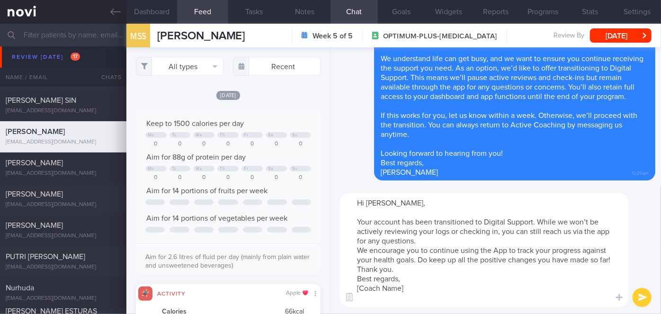
click at [431, 239] on textarea "Hi [PERSON_NAME], Your account has been transitioned to Digital Support. While …" at bounding box center [484, 250] width 289 height 114
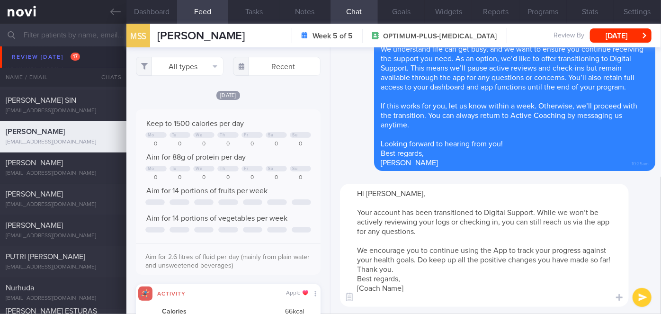
click at [410, 270] on textarea "Hi [PERSON_NAME], Your account has been transitioned to Digital Support. While …" at bounding box center [484, 245] width 289 height 123
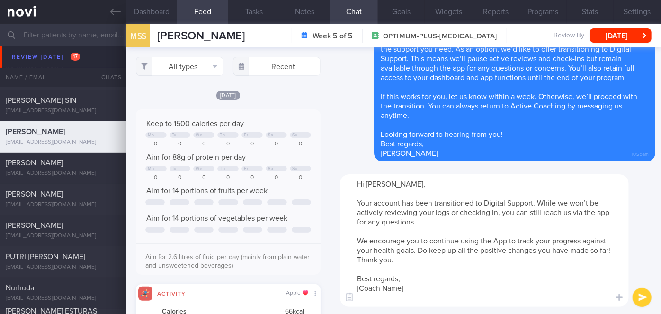
drag, startPoint x: 408, startPoint y: 287, endPoint x: 360, endPoint y: 287, distance: 48.3
click at [360, 287] on textarea "Hi [PERSON_NAME], Your account has been transitioned to Digital Support. While …" at bounding box center [484, 240] width 289 height 133
type textarea "Hi [PERSON_NAME], Your account has been transitioned to Digital Support. While …"
click at [641, 295] on button "submit" at bounding box center [641, 297] width 19 height 19
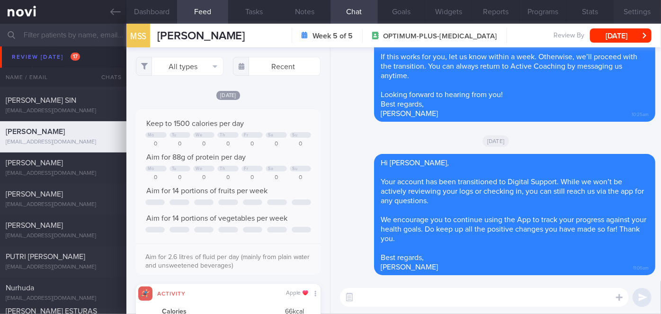
click at [627, 14] on button "Settings" at bounding box center [636, 12] width 47 height 24
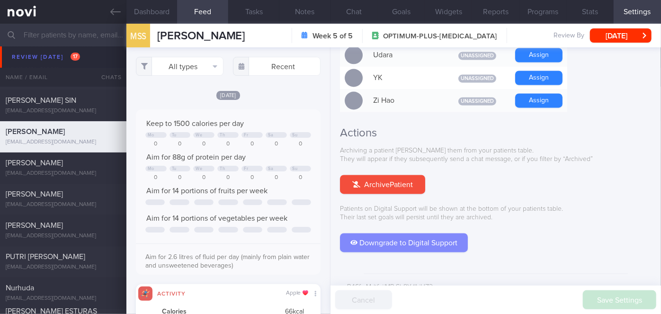
click at [396, 233] on button "Downgrade to Digital Support" at bounding box center [404, 242] width 128 height 19
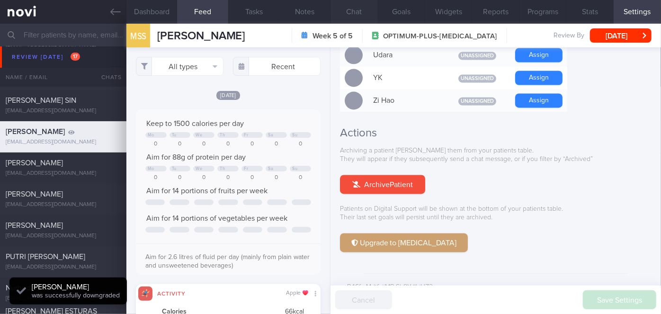
click at [352, 9] on button "Chat" at bounding box center [353, 12] width 47 height 24
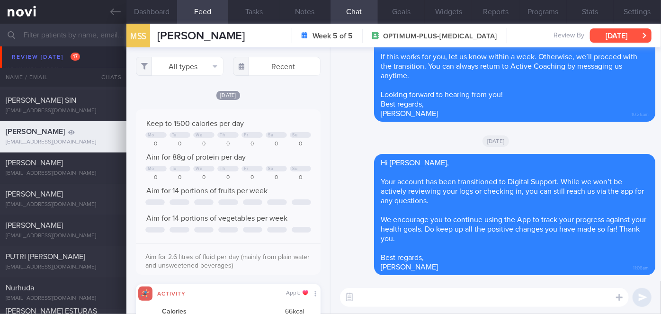
click at [592, 35] on button "[DATE]" at bounding box center [621, 35] width 62 height 14
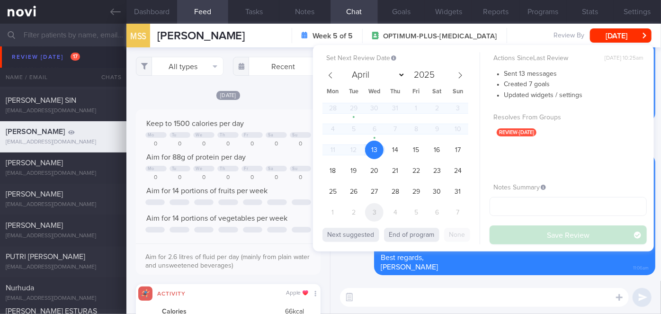
click at [379, 212] on span "3" at bounding box center [374, 212] width 18 height 18
select select "8"
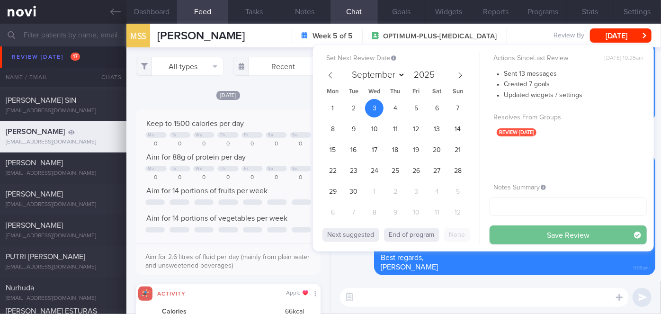
click at [537, 235] on button "Save Review" at bounding box center [567, 234] width 157 height 19
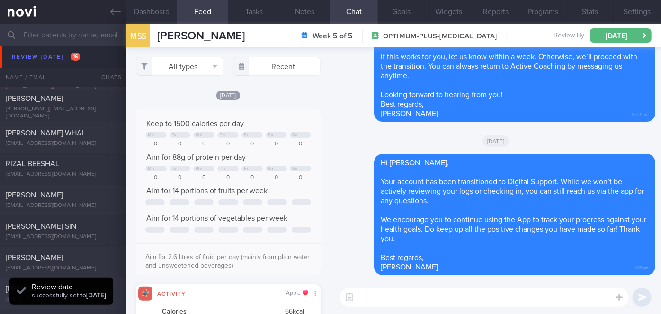
scroll to position [2605, 0]
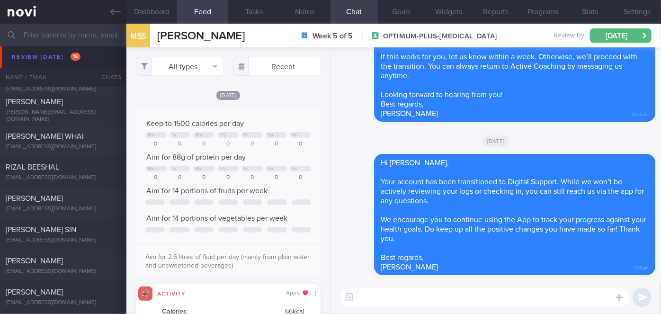
click at [83, 38] on input "text" at bounding box center [330, 35] width 661 height 23
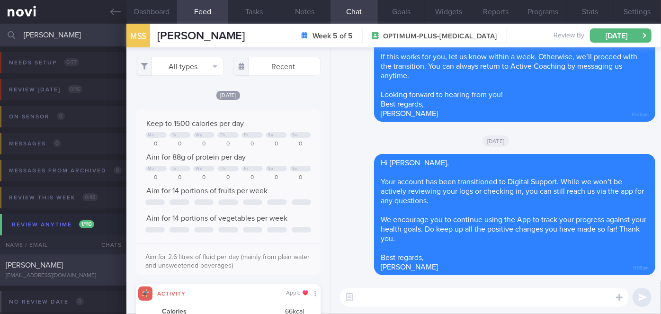
type input "[PERSON_NAME]"
click at [110, 270] on div "[PERSON_NAME]" at bounding box center [62, 264] width 113 height 9
type input "[DATE]"
select select "7"
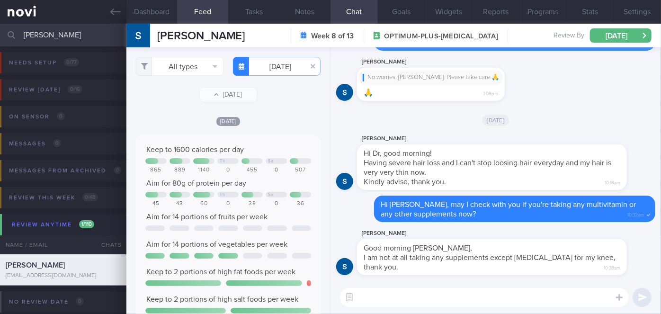
drag, startPoint x: 433, startPoint y: 274, endPoint x: 508, endPoint y: 274, distance: 75.3
click at [508, 274] on div "Good morning [PERSON_NAME], I am not at all taking any supplements except [MEDI…" at bounding box center [492, 257] width 270 height 36
click at [81, 39] on input "[PERSON_NAME]" at bounding box center [330, 35] width 661 height 23
type input "r"
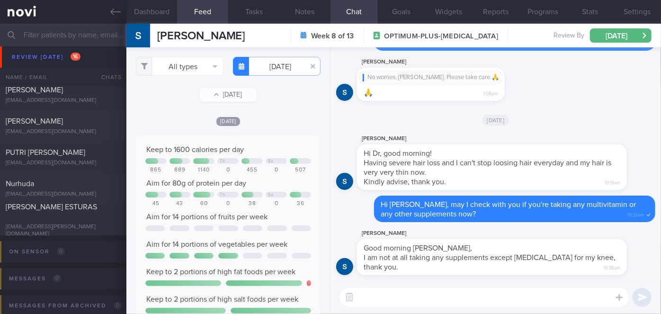
scroll to position [2679, 0]
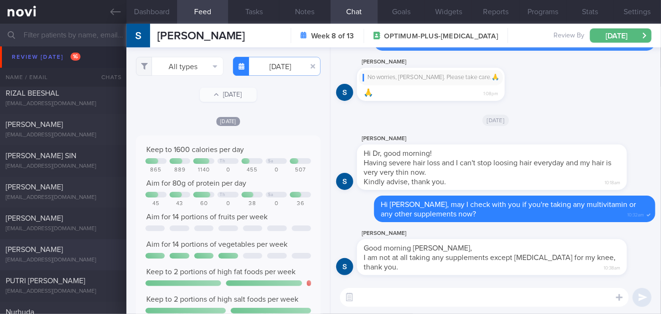
click at [63, 250] on span "[PERSON_NAME]" at bounding box center [34, 250] width 57 height 8
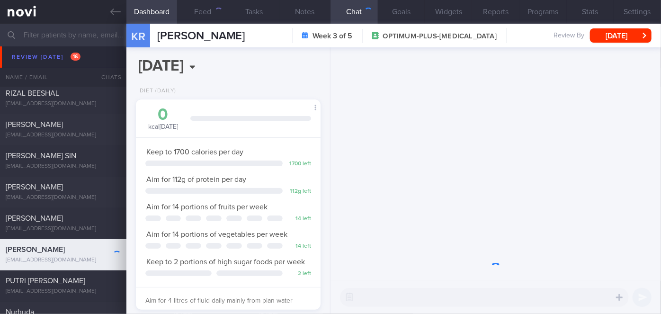
scroll to position [94, 161]
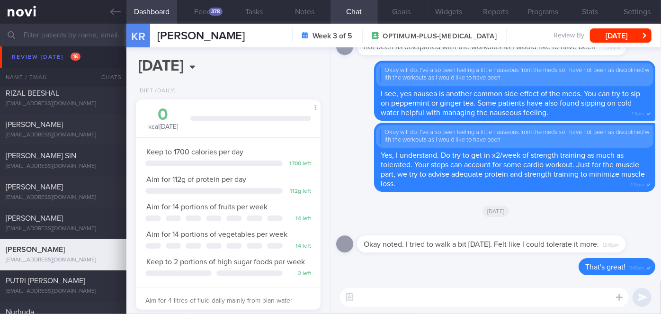
drag, startPoint x: 440, startPoint y: 268, endPoint x: 308, endPoint y: 195, distance: 151.1
click at [440, 268] on div "Delete That's great! 3:43pm" at bounding box center [495, 269] width 319 height 23
click at [217, 13] on div "378" at bounding box center [216, 12] width 14 height 8
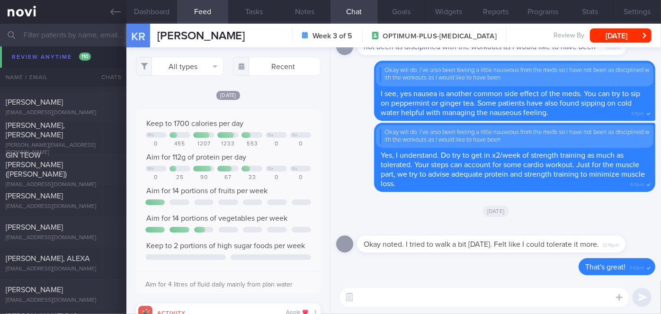
scroll to position [4959, 0]
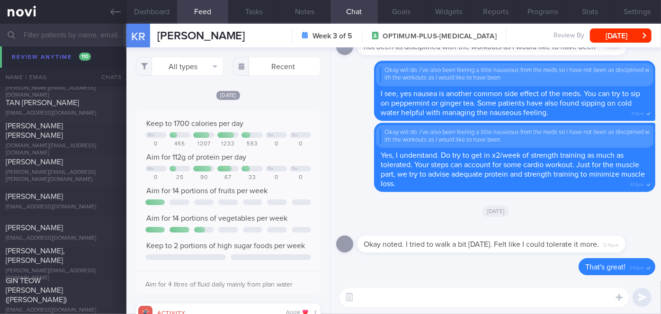
click at [88, 196] on div "[PERSON_NAME]" at bounding box center [62, 196] width 113 height 9
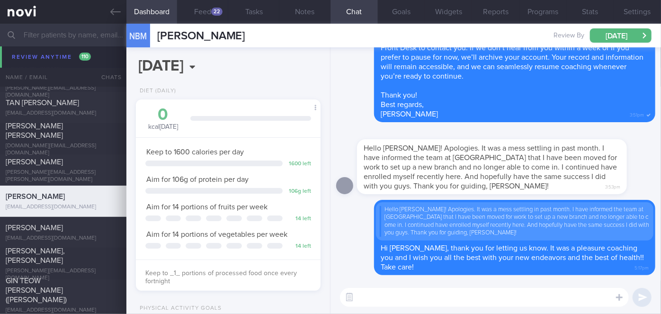
click at [438, 295] on textarea at bounding box center [484, 297] width 289 height 19
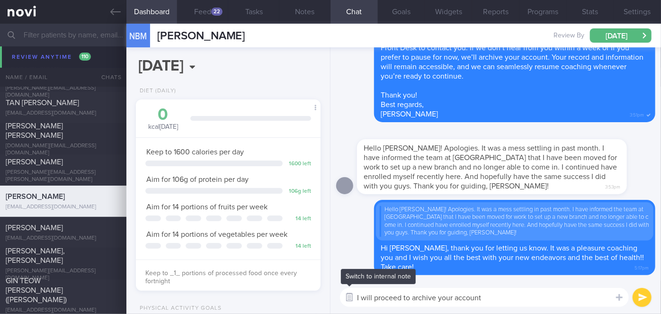
click at [357, 297] on button "button" at bounding box center [349, 297] width 17 height 17
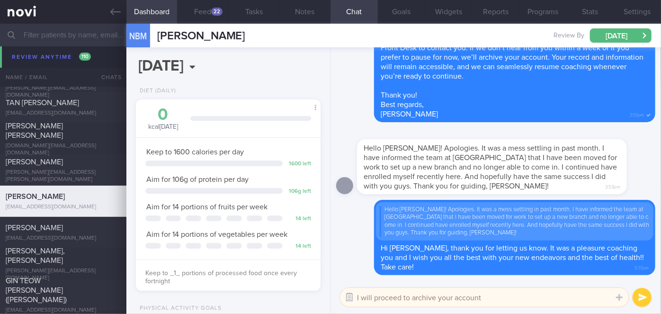
click at [348, 299] on button "button" at bounding box center [349, 297] width 17 height 17
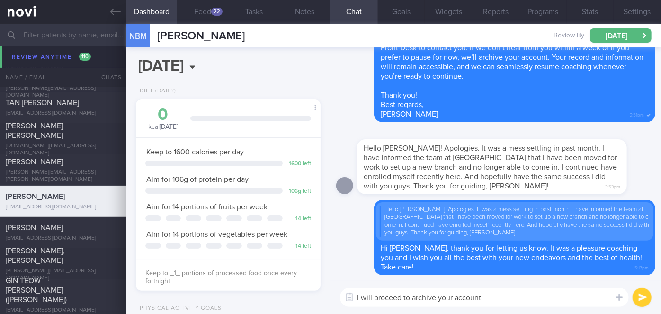
click at [359, 296] on textarea "I will proceed to archive your account" at bounding box center [484, 297] width 289 height 19
click at [581, 296] on textarea "Hi [PERSON_NAME], just to let you know, I will proceed to archive your account" at bounding box center [484, 297] width 289 height 19
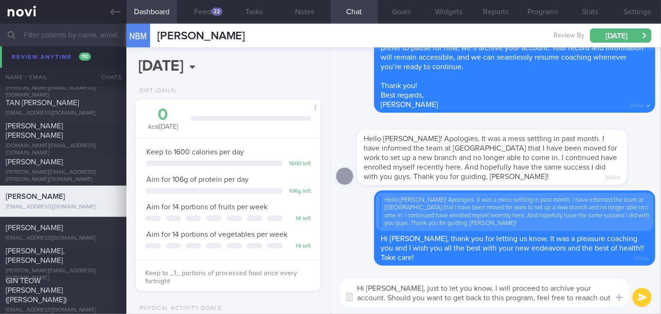
click at [530, 299] on textarea "Hi [PERSON_NAME], just to let you know, I will proceed to archive your account.…" at bounding box center [484, 292] width 289 height 28
click at [572, 297] on textarea "Hi [PERSON_NAME], just to let you know, I will proceed to archive your account.…" at bounding box center [484, 292] width 289 height 28
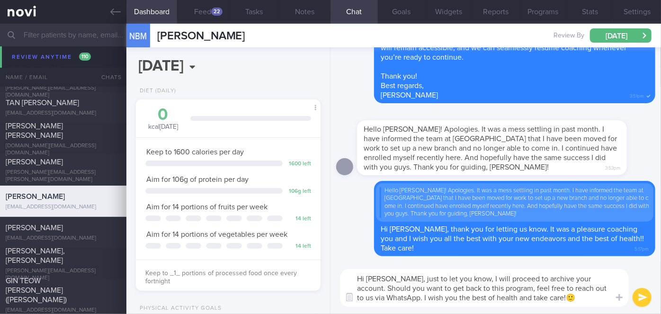
click at [551, 277] on textarea "Hi [PERSON_NAME], just to let you know, I will proceed to archive your account.…" at bounding box center [484, 288] width 289 height 38
type textarea "Hi [PERSON_NAME], just to let you know, I will proceed to archive your account.…"
click at [550, 17] on button "Programs" at bounding box center [542, 12] width 47 height 24
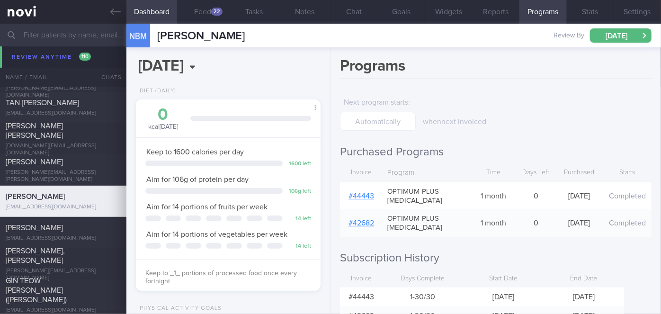
scroll to position [35, 0]
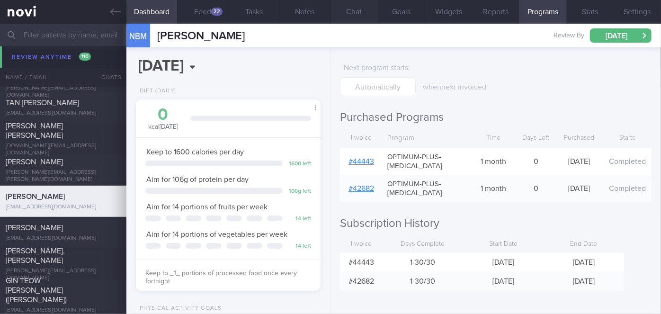
click at [360, 13] on button "Chat" at bounding box center [353, 12] width 47 height 24
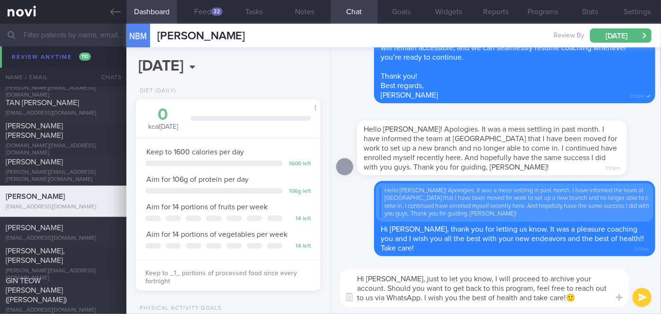
click at [642, 296] on button "submit" at bounding box center [641, 297] width 19 height 19
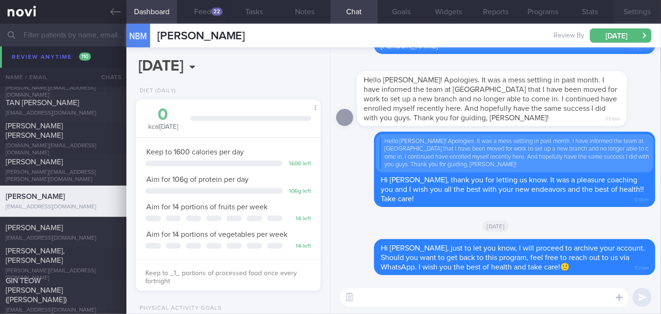
click at [638, 10] on button "Settings" at bounding box center [636, 12] width 47 height 24
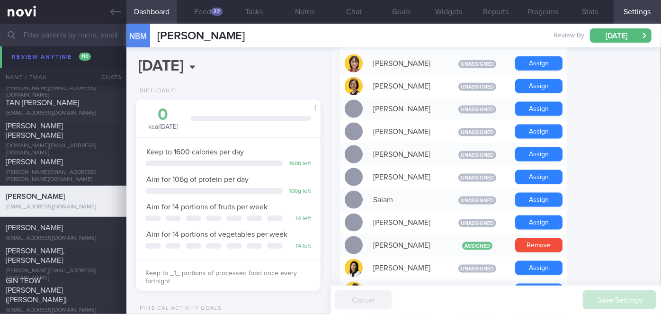
scroll to position [916, 0]
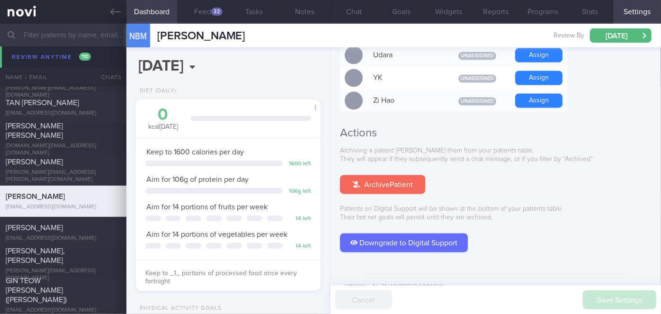
click at [396, 175] on button "Archive Patient" at bounding box center [382, 184] width 85 height 19
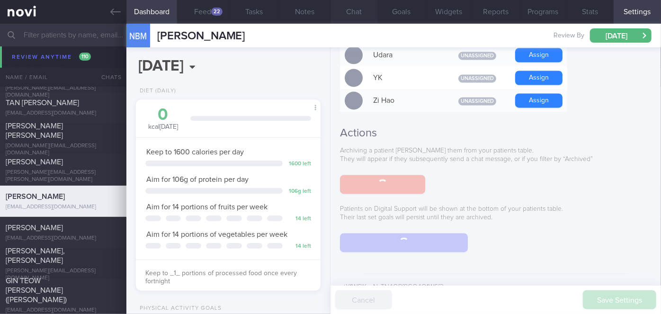
click at [344, 8] on button "Chat" at bounding box center [353, 12] width 47 height 24
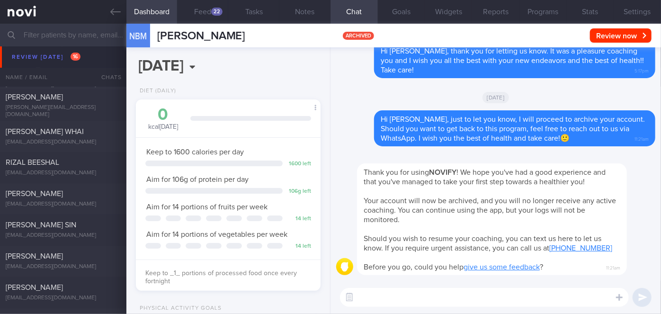
scroll to position [2636, 0]
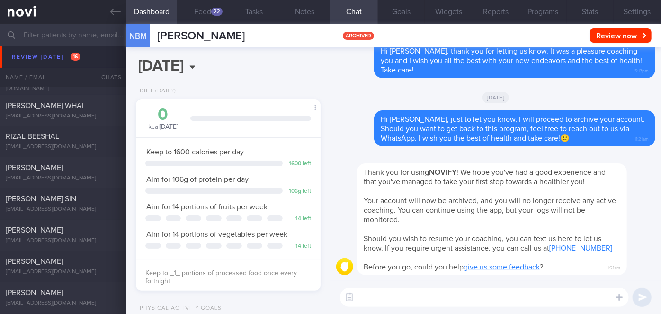
click at [89, 235] on div "[PERSON_NAME]" at bounding box center [62, 230] width 113 height 9
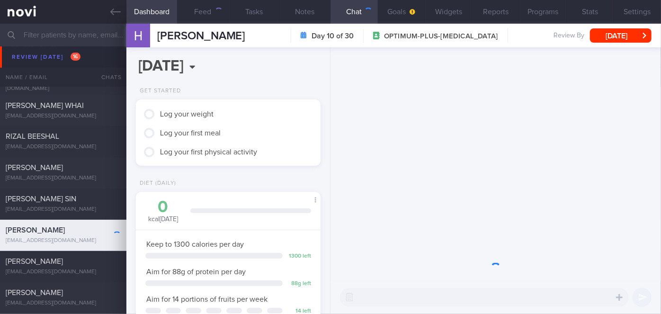
scroll to position [80, 161]
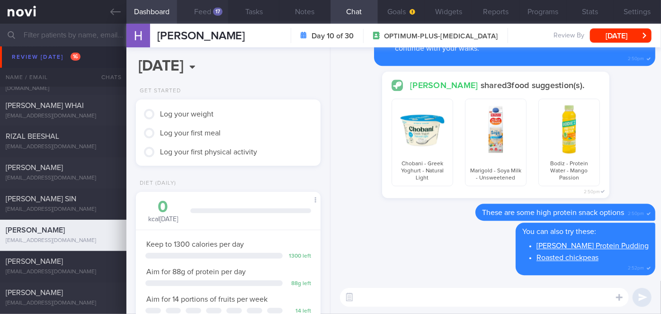
click at [212, 14] on button "Feed 17" at bounding box center [202, 12] width 51 height 24
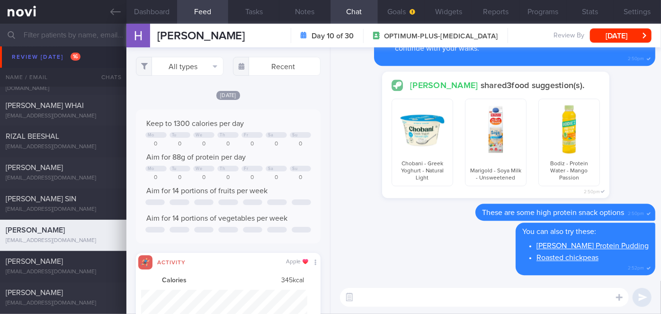
scroll to position [41, 166]
click at [416, 9] on button "Goals" at bounding box center [401, 12] width 47 height 24
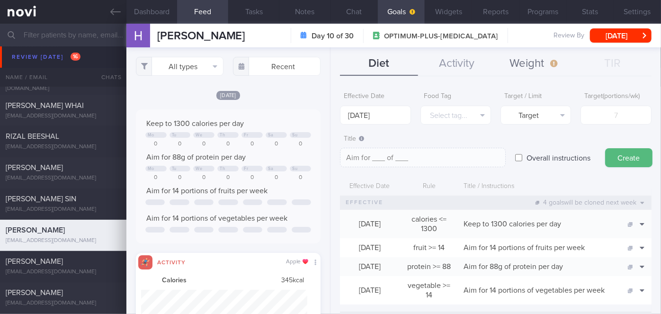
click at [517, 62] on button "Weight" at bounding box center [535, 64] width 78 height 24
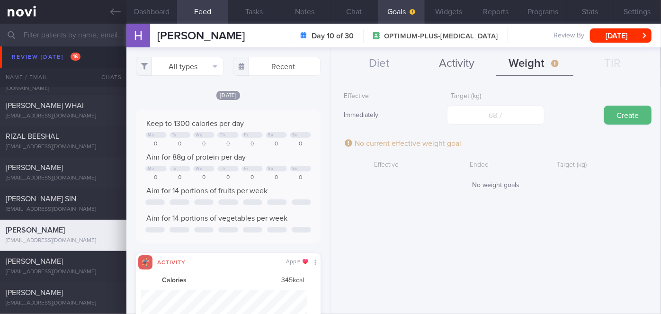
click at [460, 72] on button "Activity" at bounding box center [457, 64] width 78 height 24
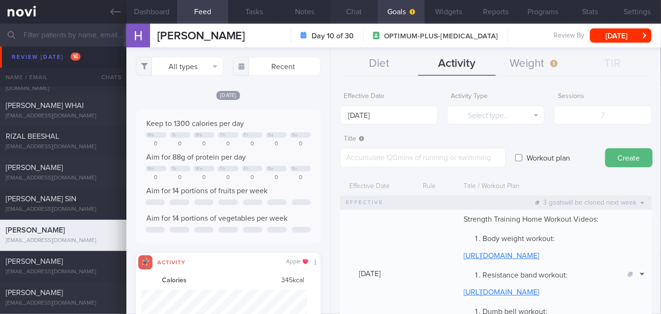
click at [361, 16] on button "Chat" at bounding box center [353, 12] width 47 height 24
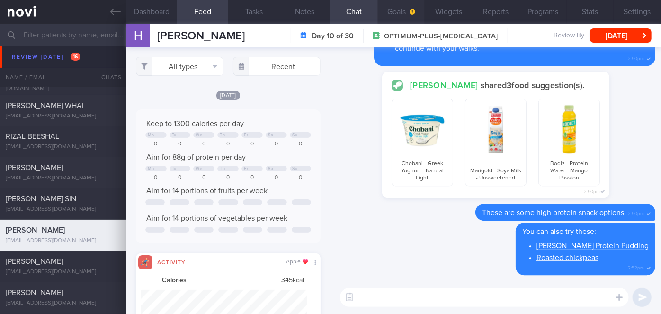
drag, startPoint x: 409, startPoint y: 11, endPoint x: 418, endPoint y: 10, distance: 8.6
click at [409, 11] on icon "button" at bounding box center [412, 12] width 6 height 6
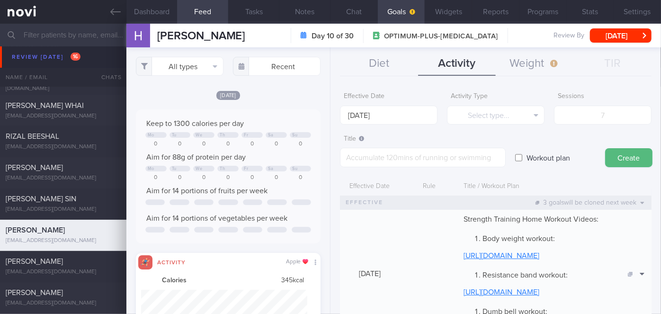
scroll to position [172, 0]
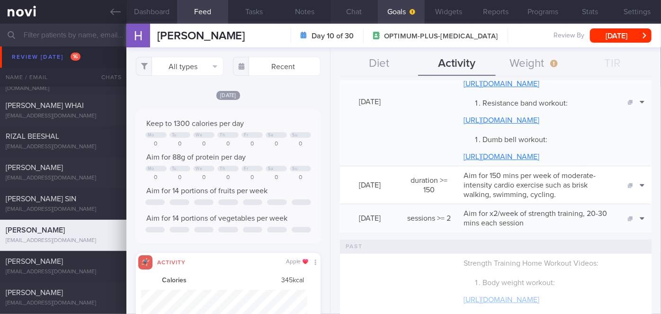
click at [345, 11] on button "Chat" at bounding box center [353, 12] width 47 height 24
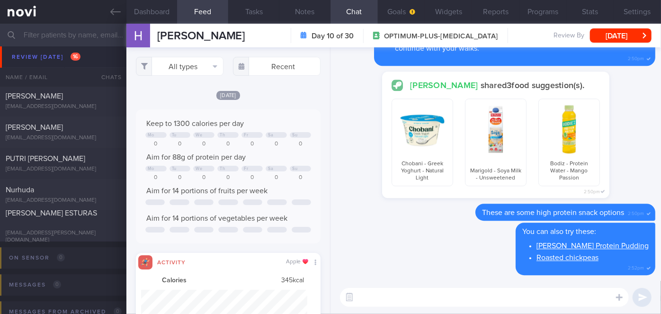
scroll to position [2808, 0]
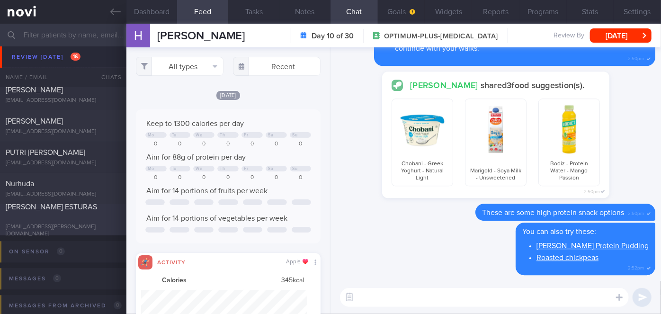
click at [82, 218] on div "[PERSON_NAME] ESTURAS" at bounding box center [62, 211] width 113 height 19
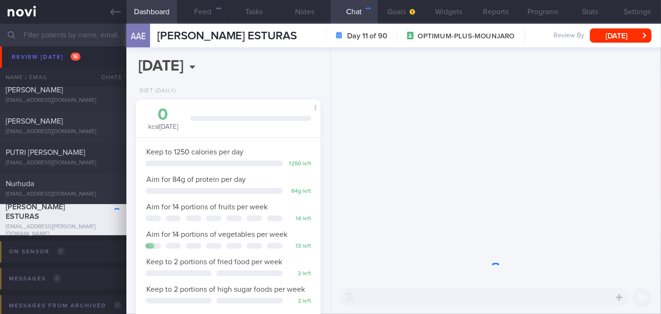
scroll to position [82, 165]
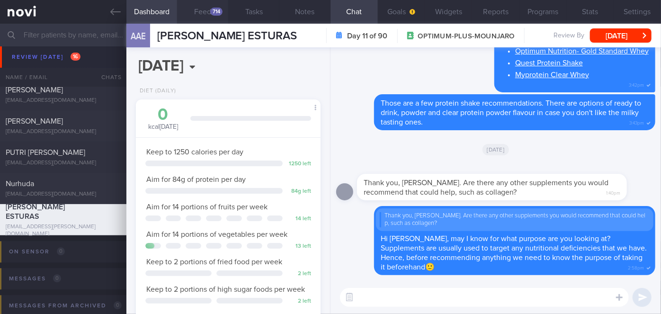
click at [210, 10] on button "Feed 714" at bounding box center [202, 12] width 51 height 24
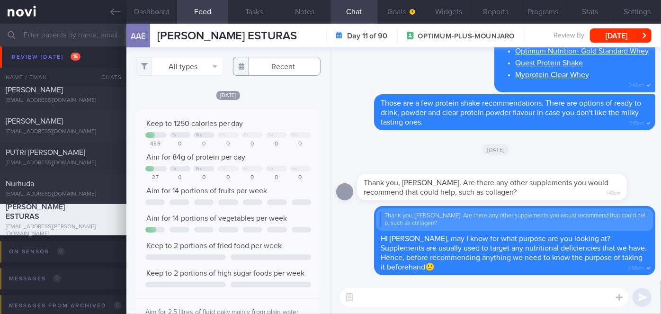
click at [276, 71] on input "text" at bounding box center [277, 66] width 88 height 19
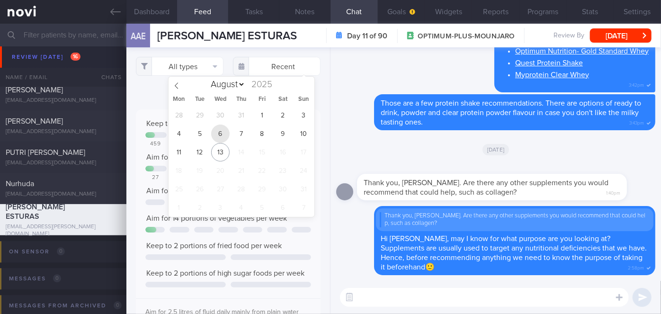
click at [223, 131] on span "6" at bounding box center [220, 133] width 18 height 18
type input "[DATE]"
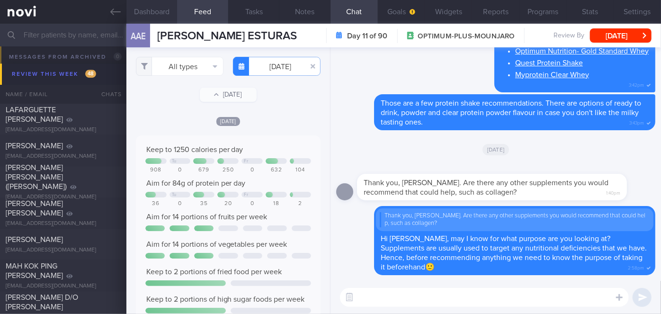
click at [149, 13] on button "Dashboard" at bounding box center [151, 12] width 51 height 24
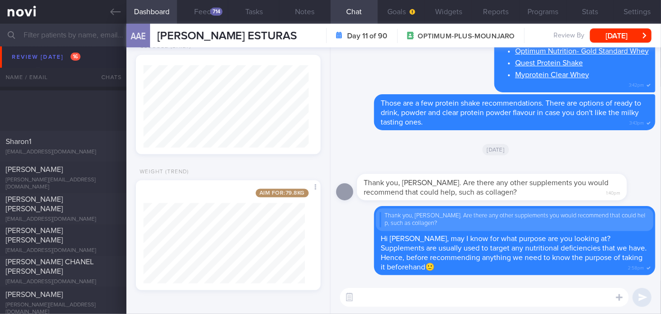
scroll to position [2464, 0]
